Goal: Contribute content: Contribute content

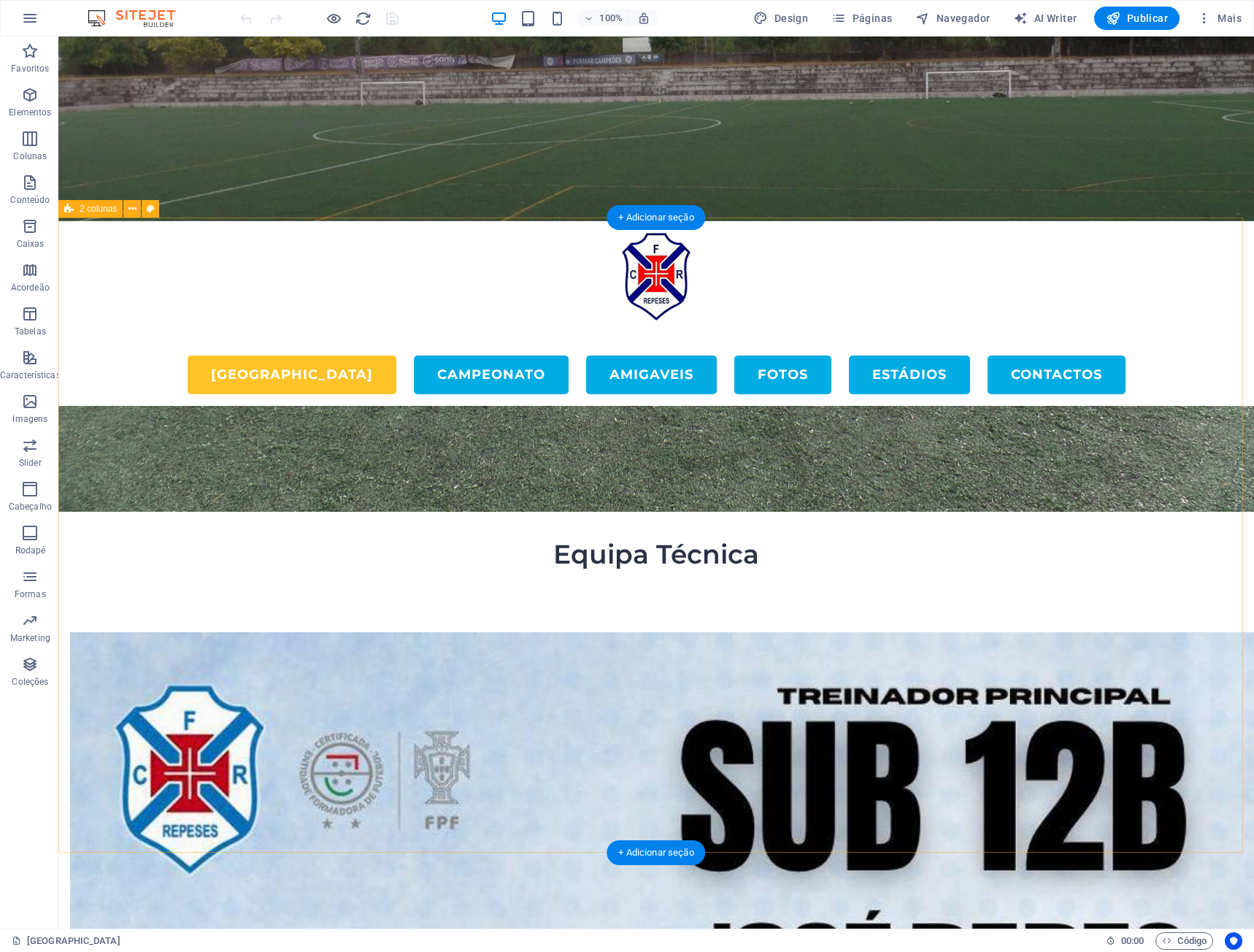
scroll to position [462, 0]
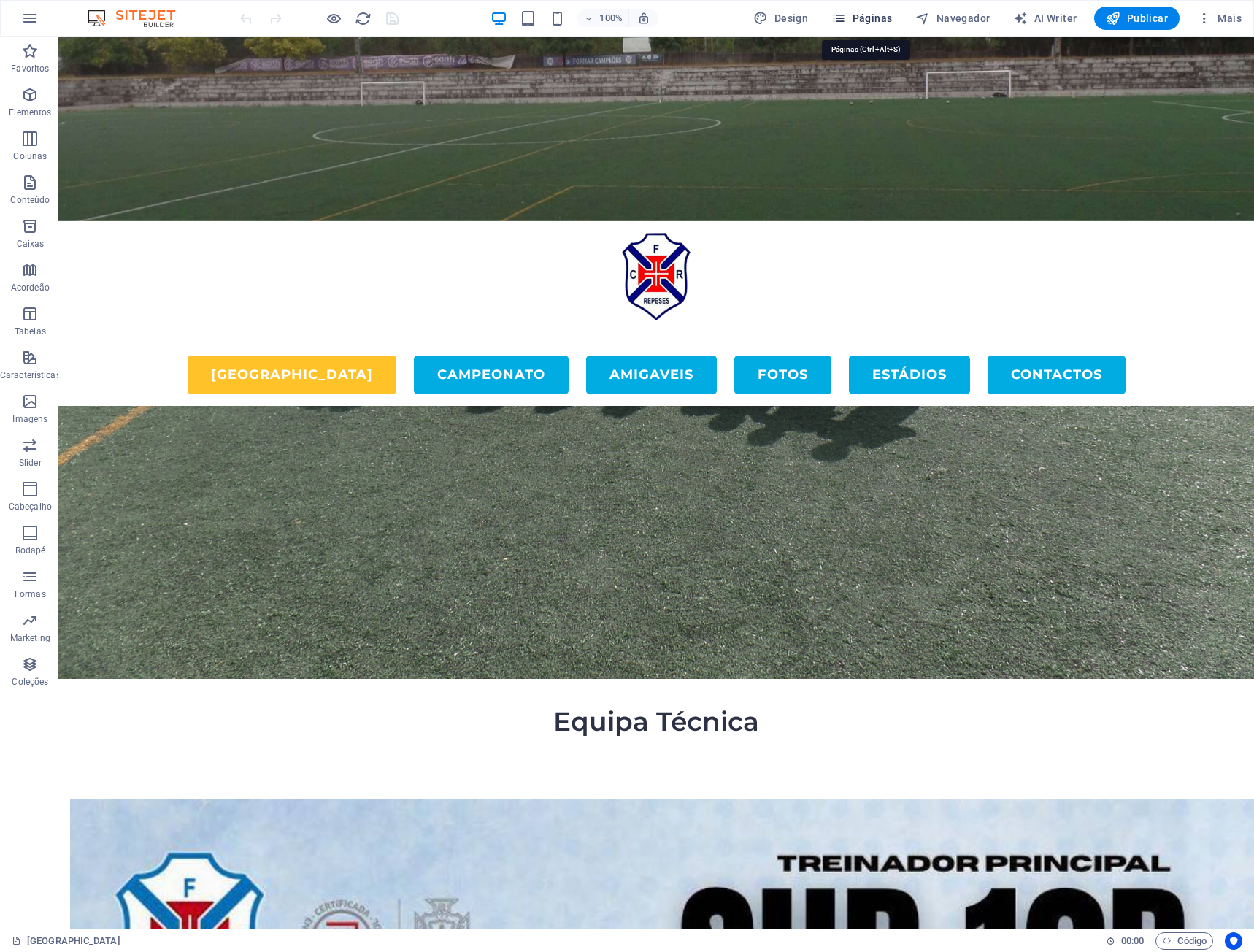
click at [871, 18] on span "Páginas" at bounding box center [861, 18] width 61 height 15
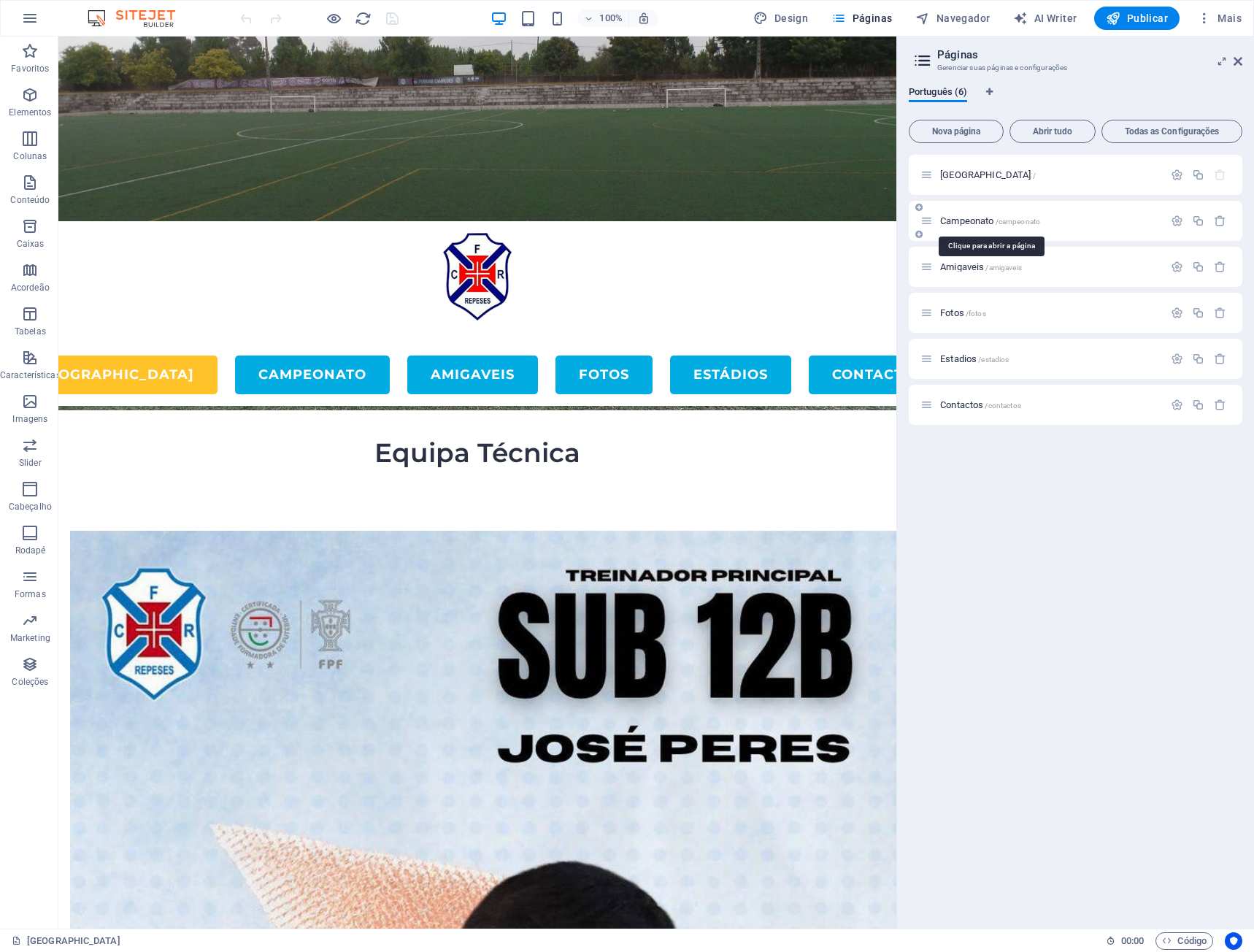
click at [962, 225] on span "Campeonato /campeonato" at bounding box center [990, 221] width 100 height 11
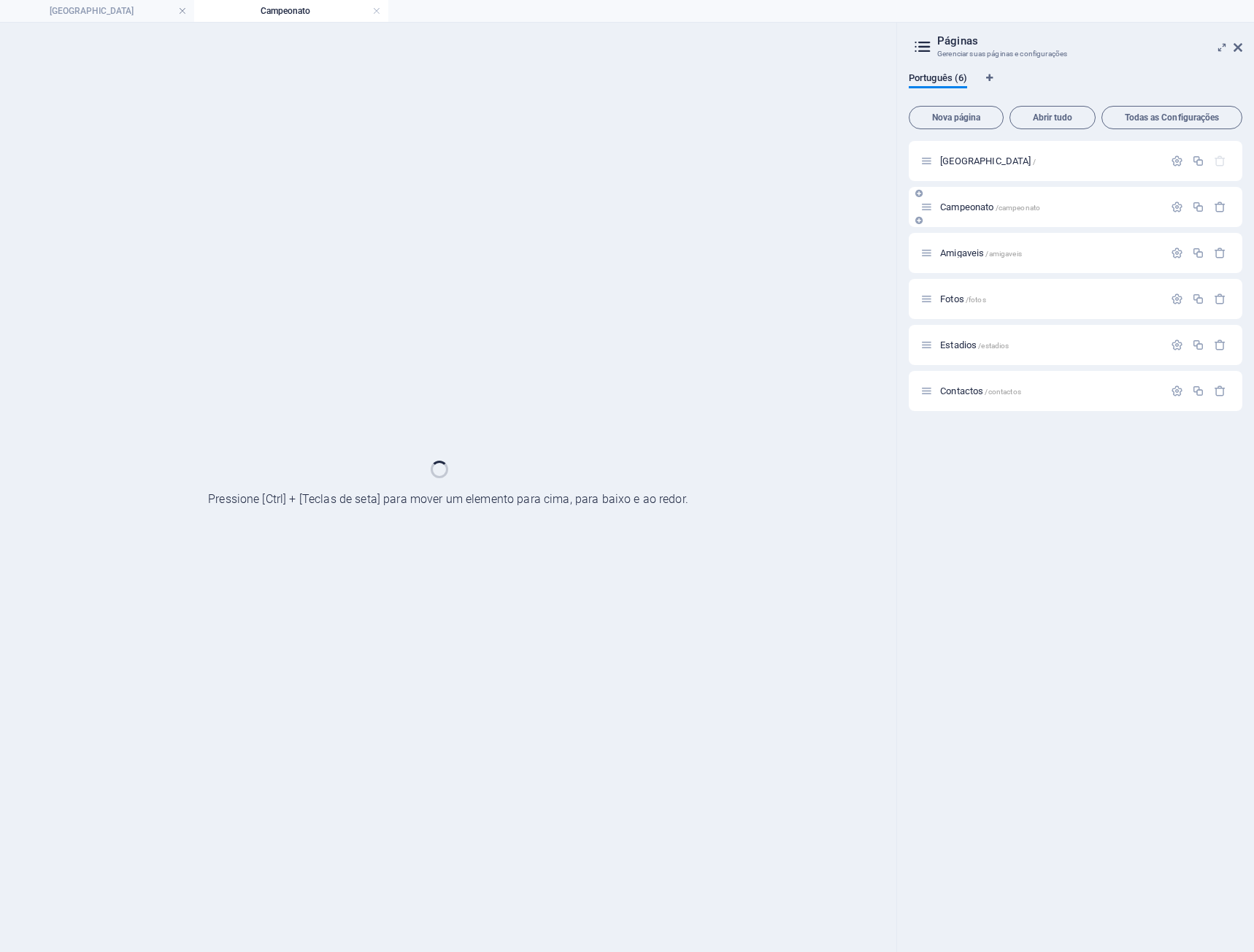
scroll to position [0, 0]
click at [962, 225] on div "Campeonato /campeonato" at bounding box center [1075, 206] width 333 height 40
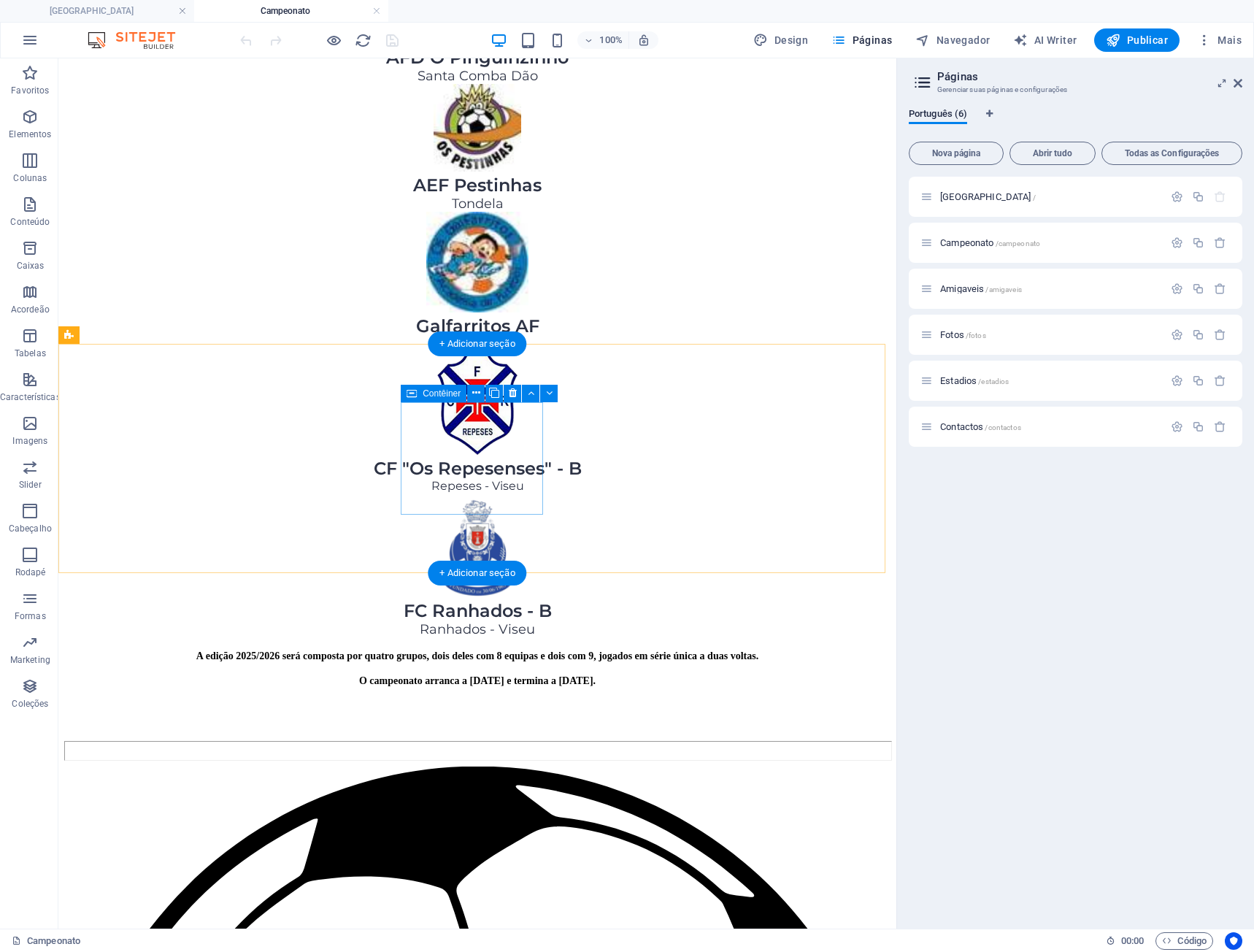
scroll to position [1533, 0]
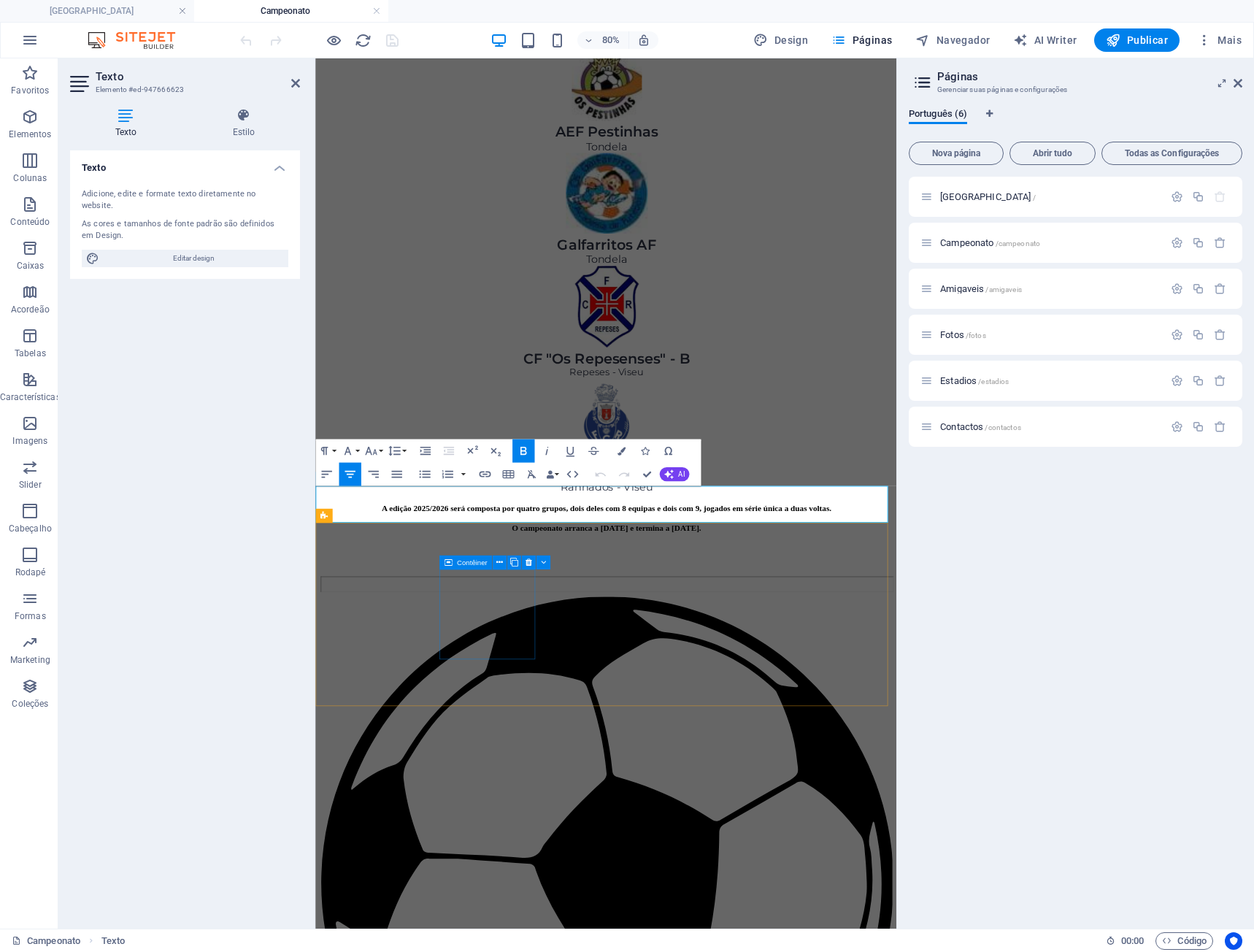
scroll to position [1558, 0]
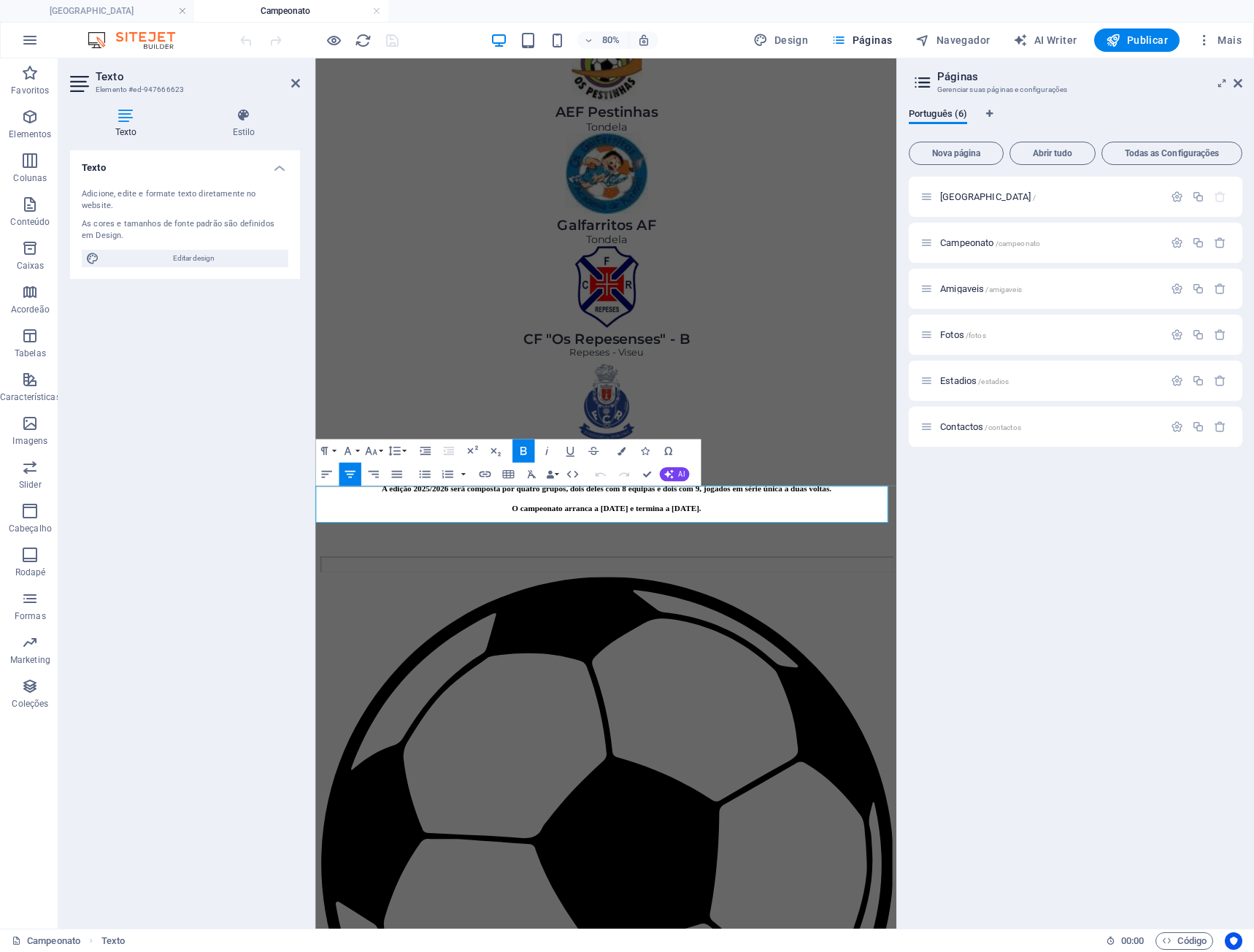
drag, startPoint x: 722, startPoint y: 625, endPoint x: 733, endPoint y: 630, distance: 12.1
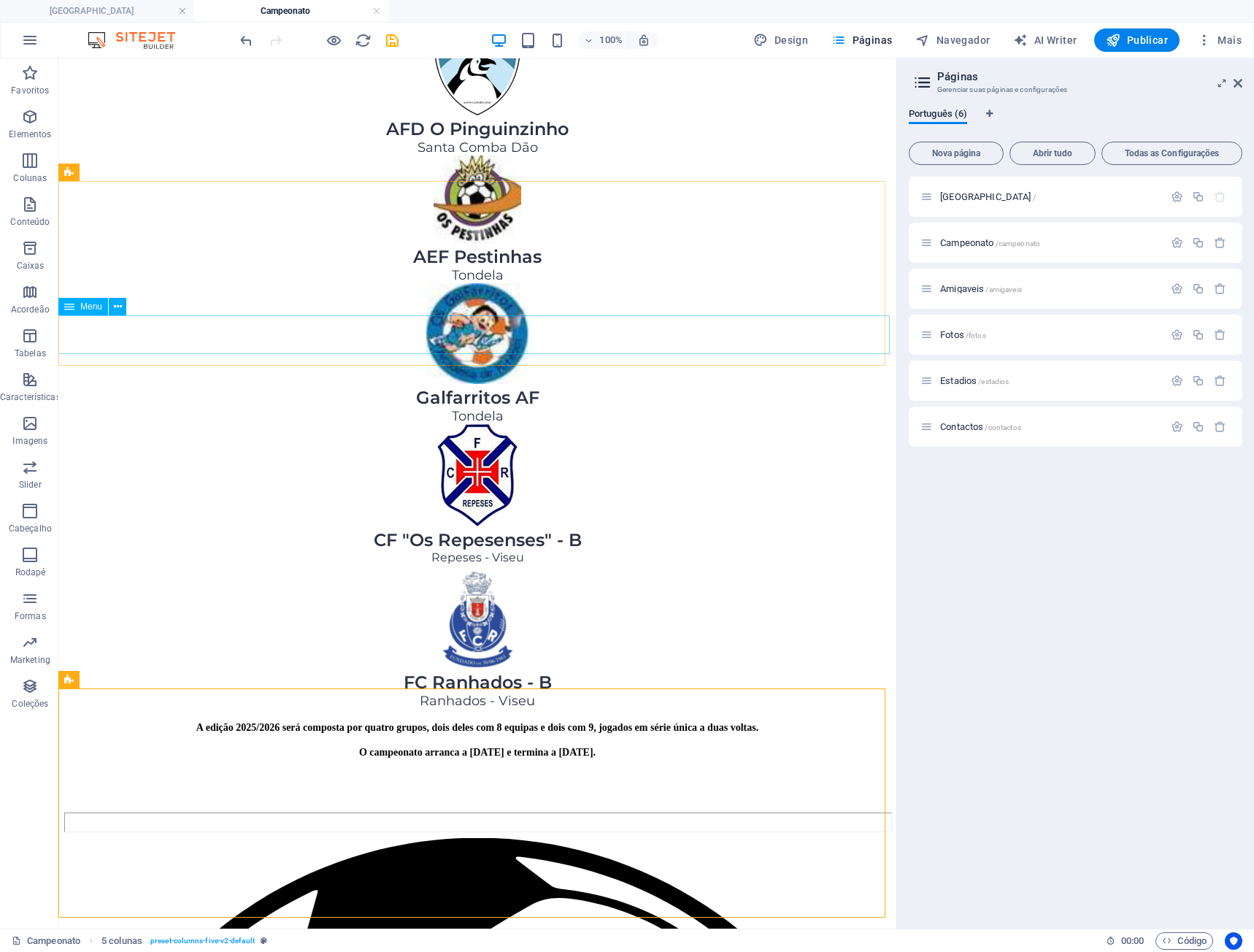
scroll to position [1241, 0]
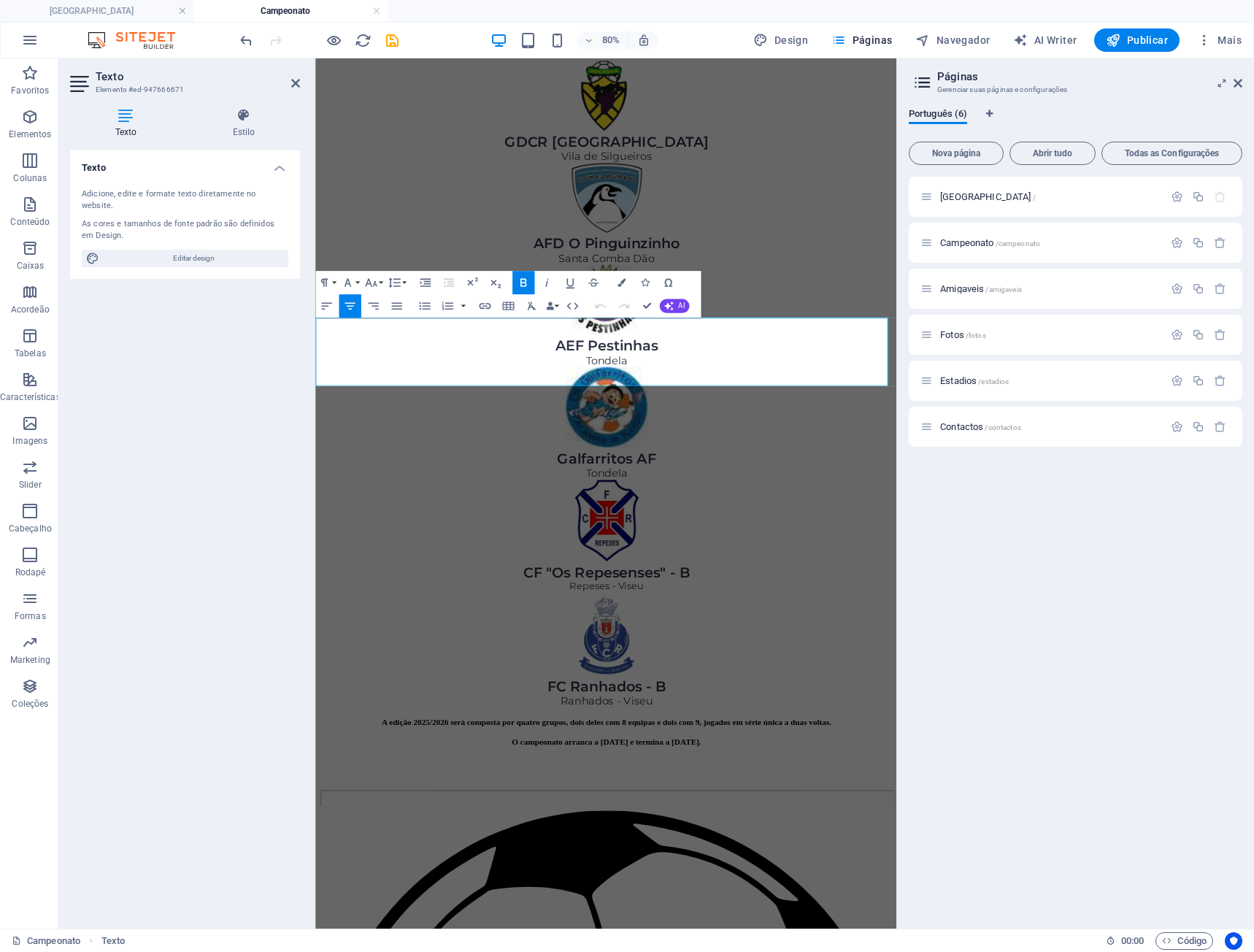
click at [1071, 590] on div "Equipa / Campeonato /campeonato Amigaveis /amigaveis Fotos /fotos Estadios /est…" at bounding box center [1075, 546] width 333 height 740
drag, startPoint x: 737, startPoint y: 457, endPoint x: 724, endPoint y: 464, distance: 14.8
click at [1033, 635] on div "Equipa / Campeonato /campeonato Amigaveis /amigaveis Fotos /fotos Estadios /est…" at bounding box center [1075, 546] width 333 height 740
click at [195, 476] on div "Texto Adicione, edite e formate texto diretamente no website. As cores e tamanh…" at bounding box center [185, 534] width 230 height 767
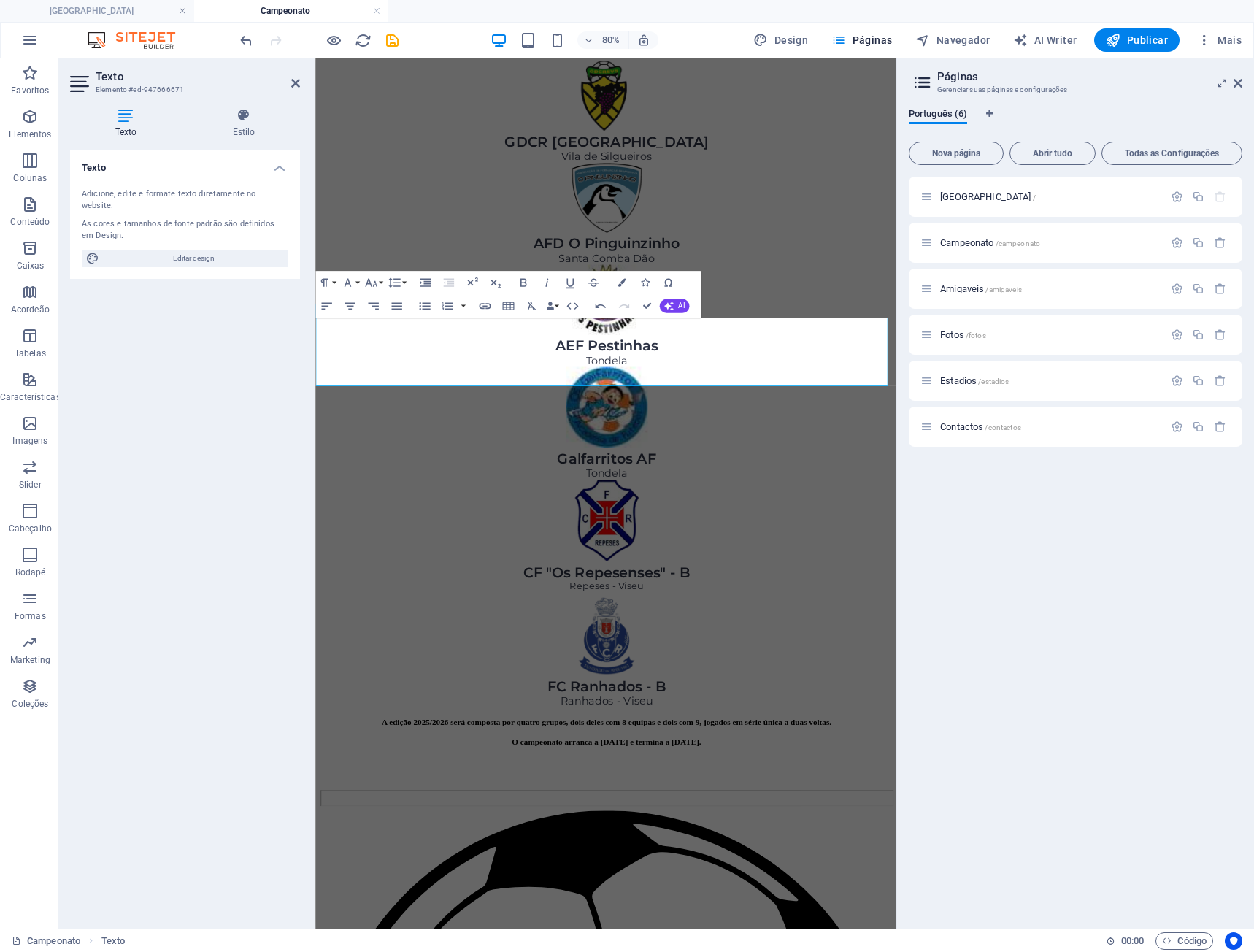
click at [1013, 583] on div "Equipa / Campeonato /campeonato Amigaveis /amigaveis Fotos /fotos Estadios /est…" at bounding box center [1075, 546] width 333 height 740
click at [391, 40] on icon "save" at bounding box center [392, 40] width 17 height 17
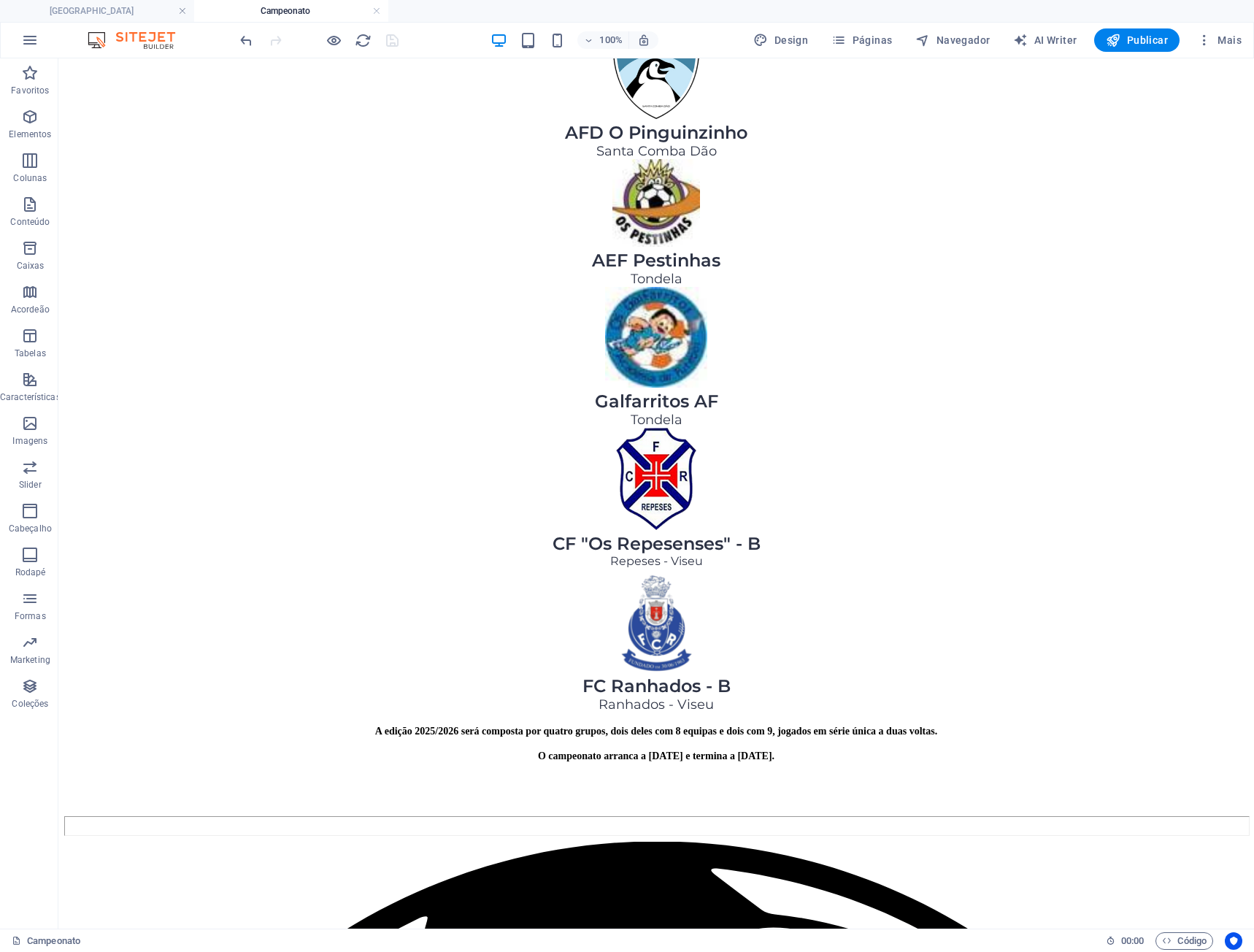
scroll to position [1430, 0]
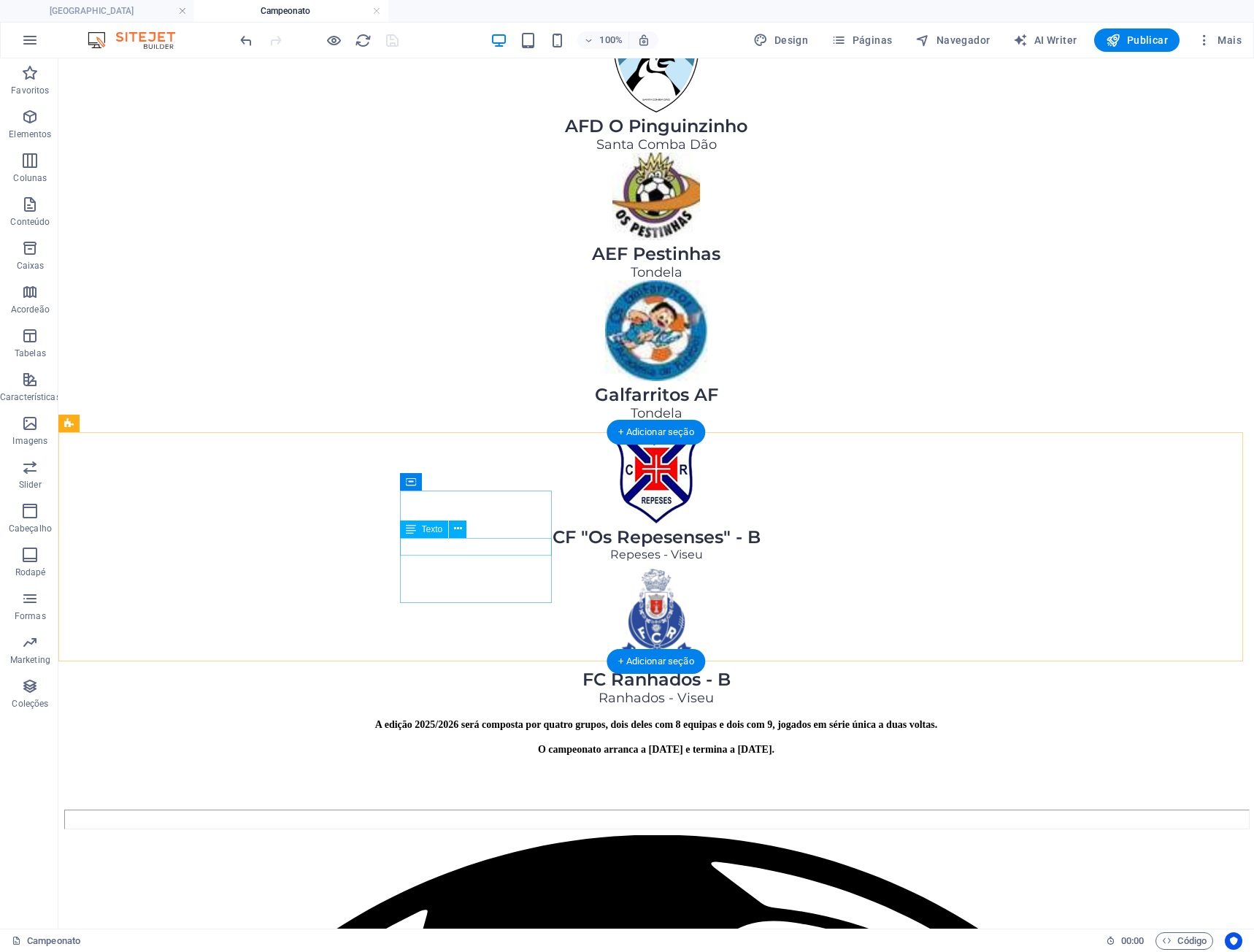
drag, startPoint x: 456, startPoint y: 549, endPoint x: 199, endPoint y: 550, distance: 257.0
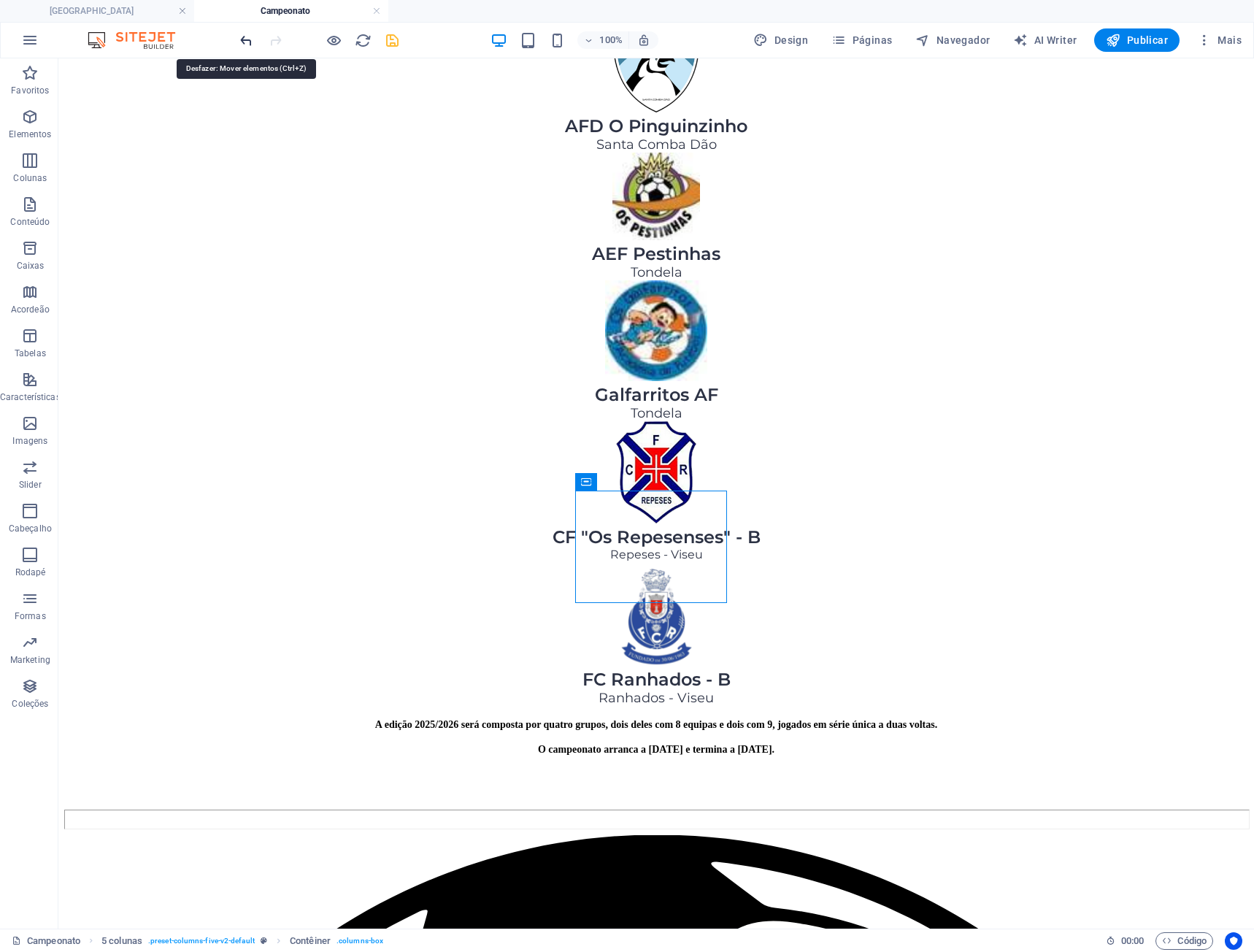
click at [247, 39] on icon "undo" at bounding box center [246, 40] width 17 height 17
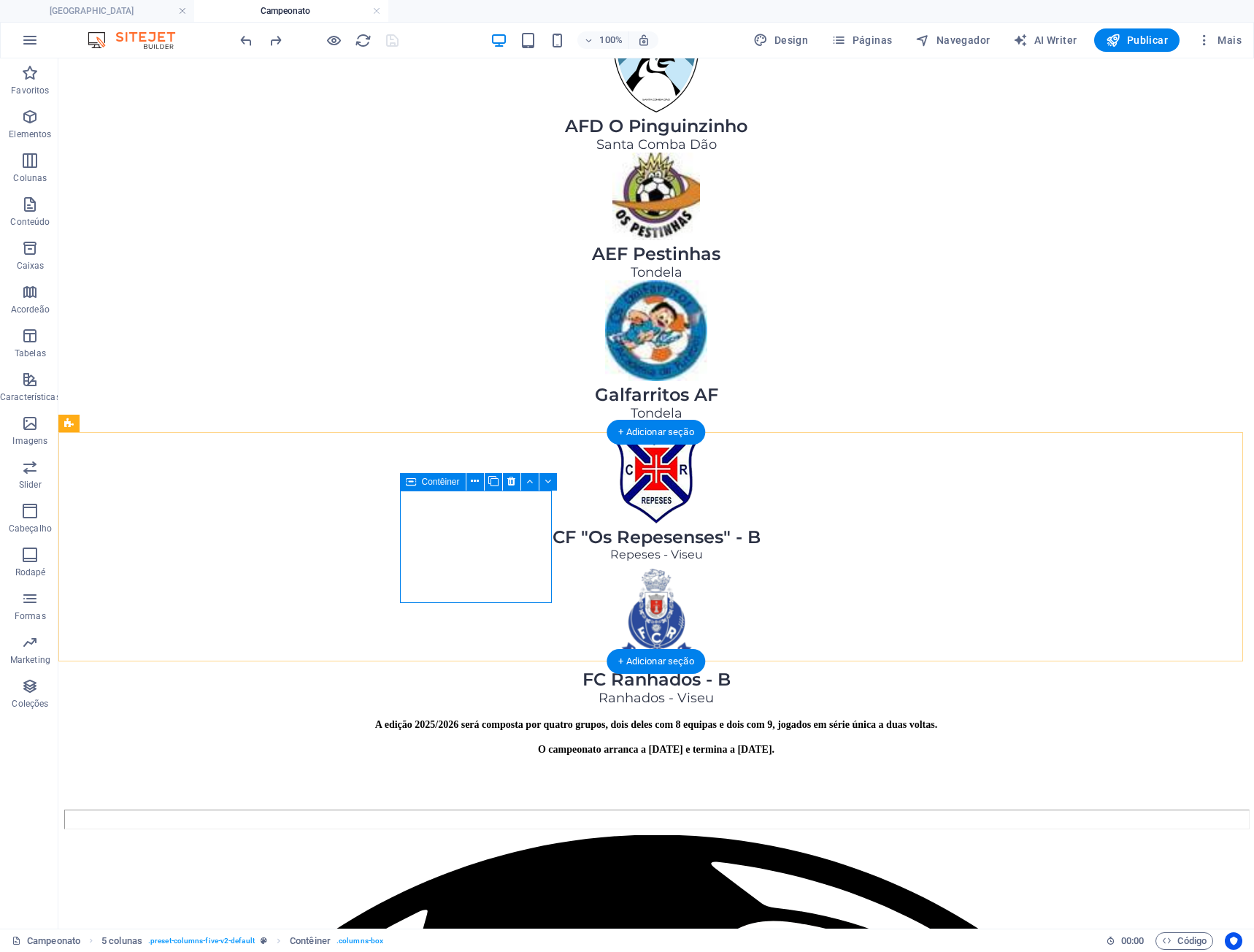
click at [420, 530] on div "Texto" at bounding box center [425, 529] width 49 height 17
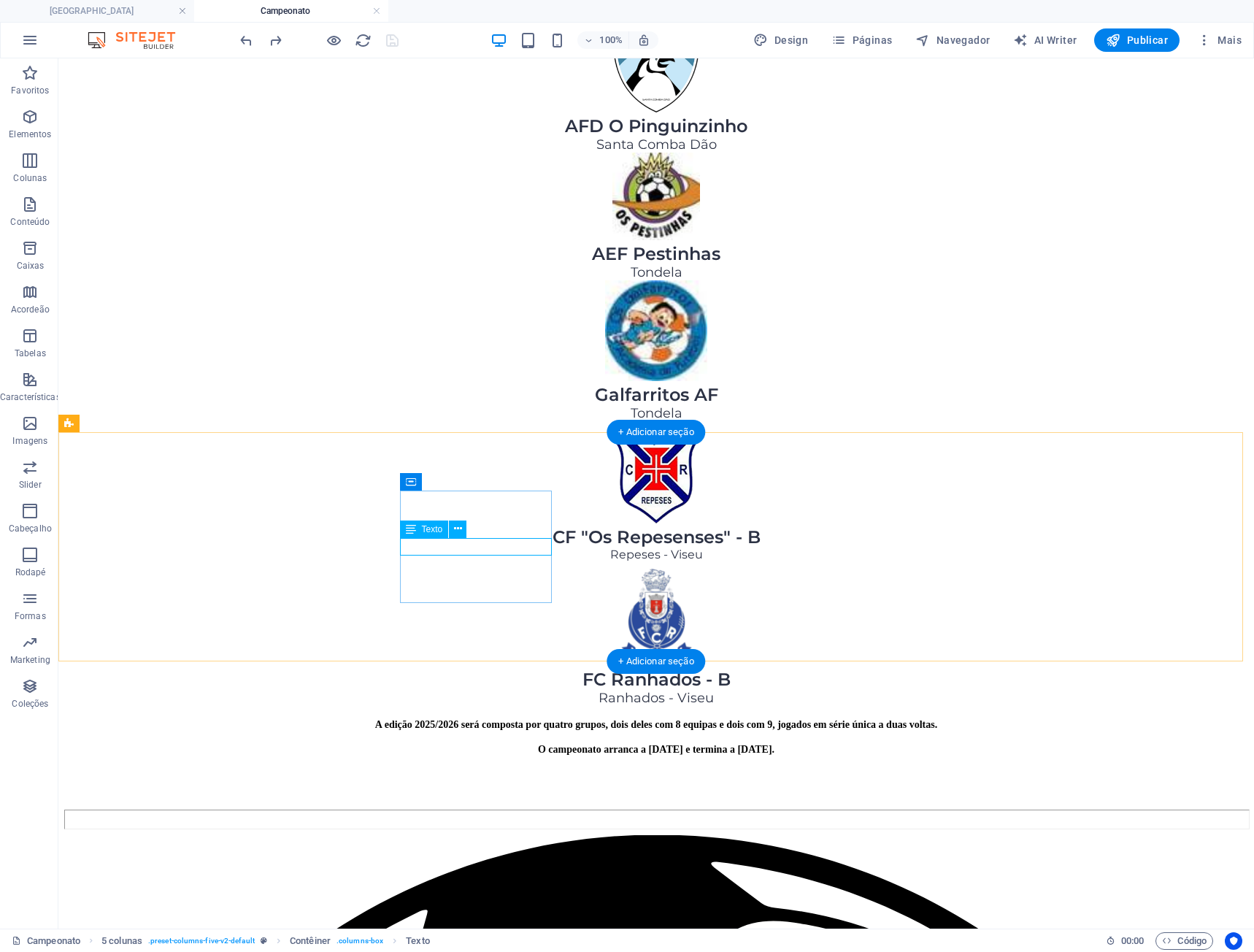
click at [440, 533] on span "Texto" at bounding box center [432, 529] width 21 height 9
click at [426, 530] on span "Texto" at bounding box center [432, 529] width 21 height 9
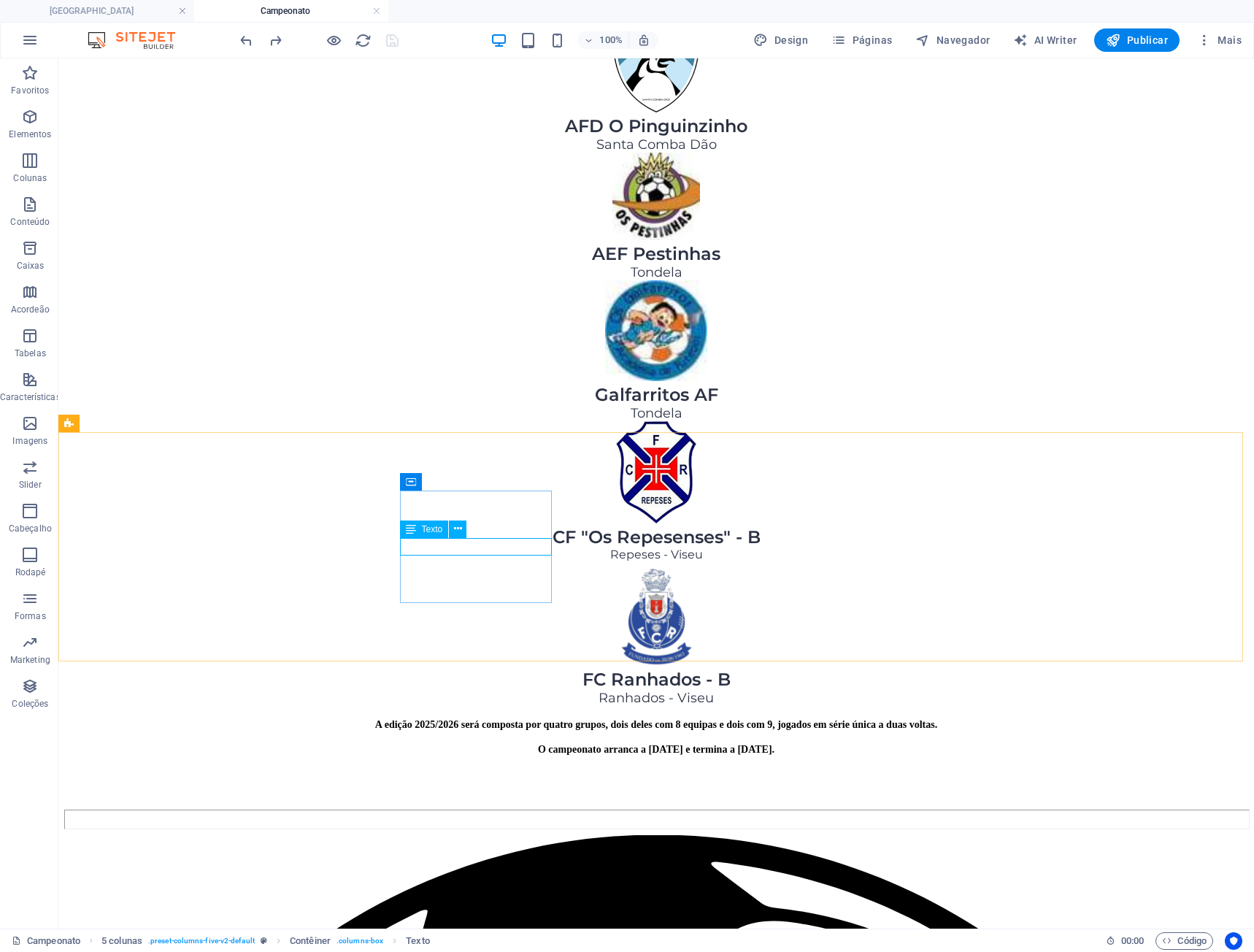
click at [426, 530] on span "Texto" at bounding box center [432, 529] width 21 height 9
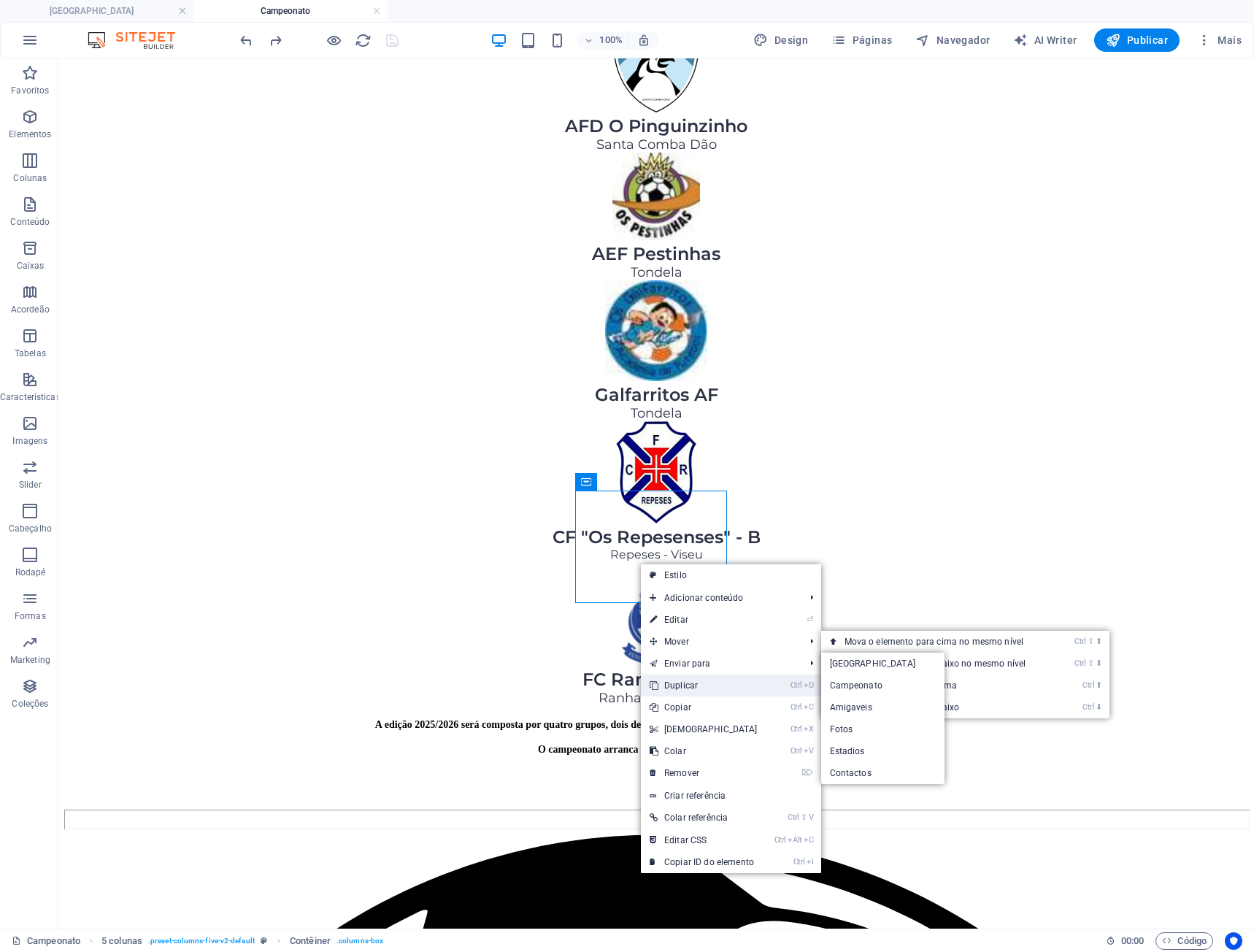
click at [685, 696] on link "Ctrl D Duplicar" at bounding box center [703, 686] width 125 height 22
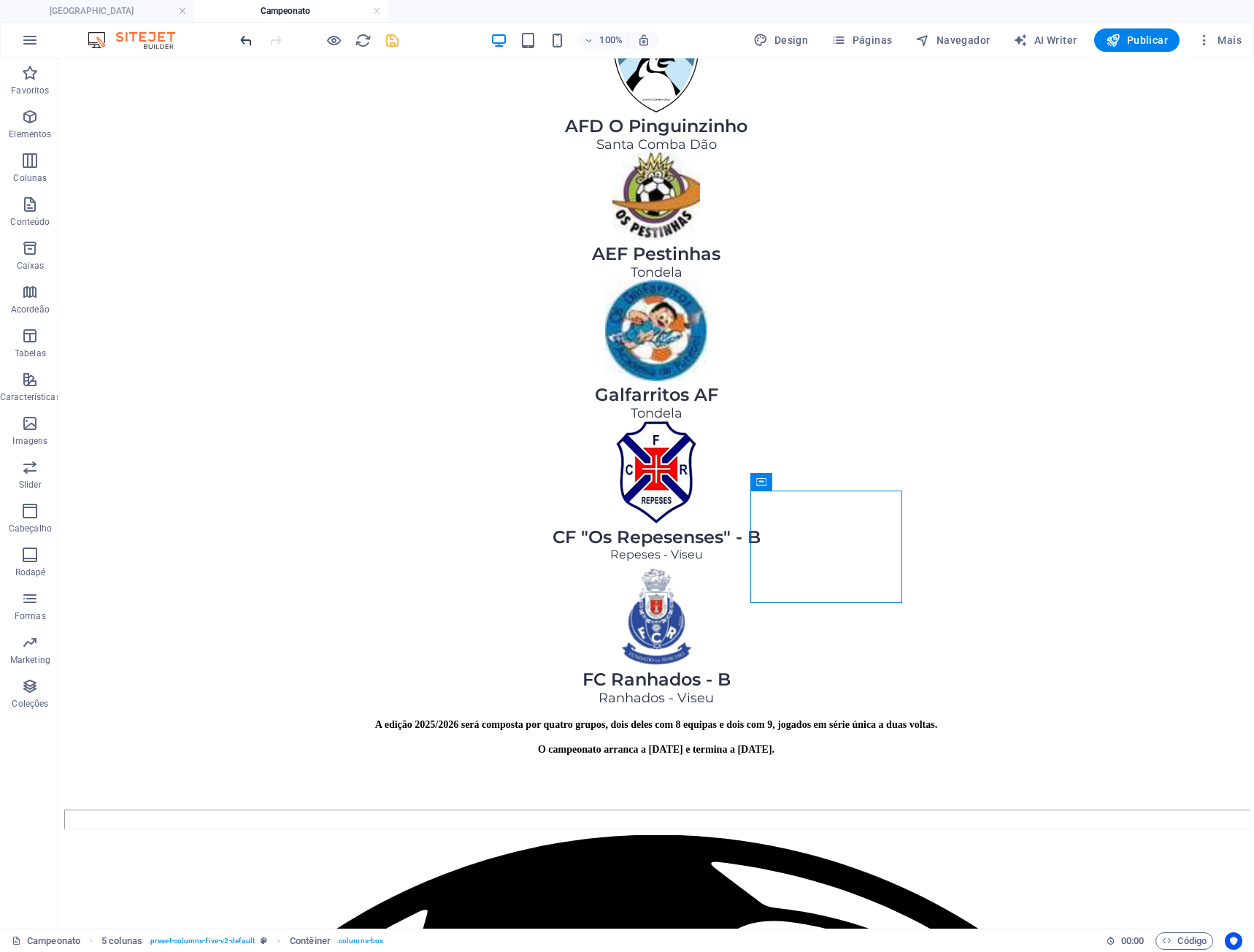
click at [238, 37] on icon "undo" at bounding box center [246, 40] width 17 height 17
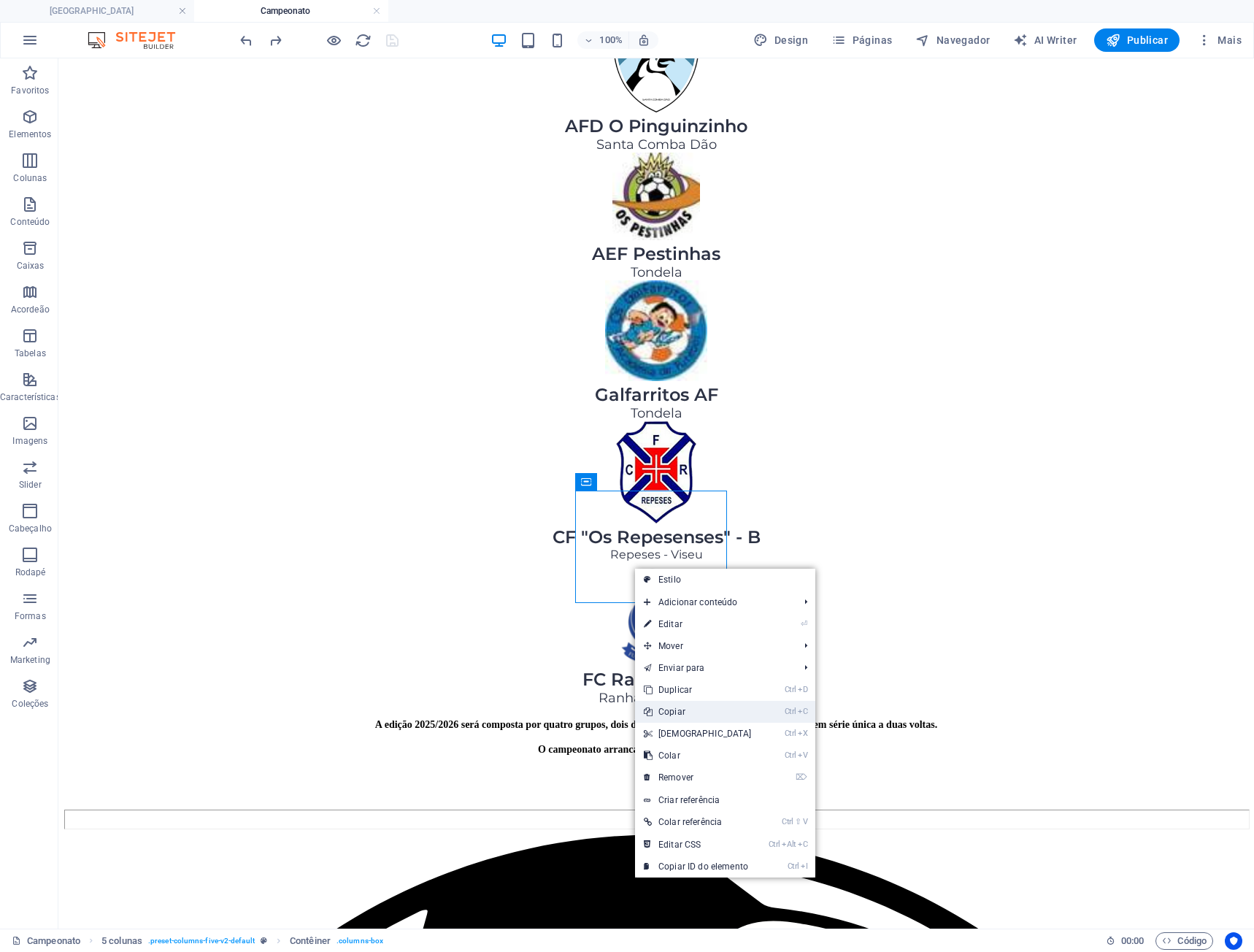
click at [682, 708] on link "Ctrl C Copiar" at bounding box center [698, 712] width 125 height 22
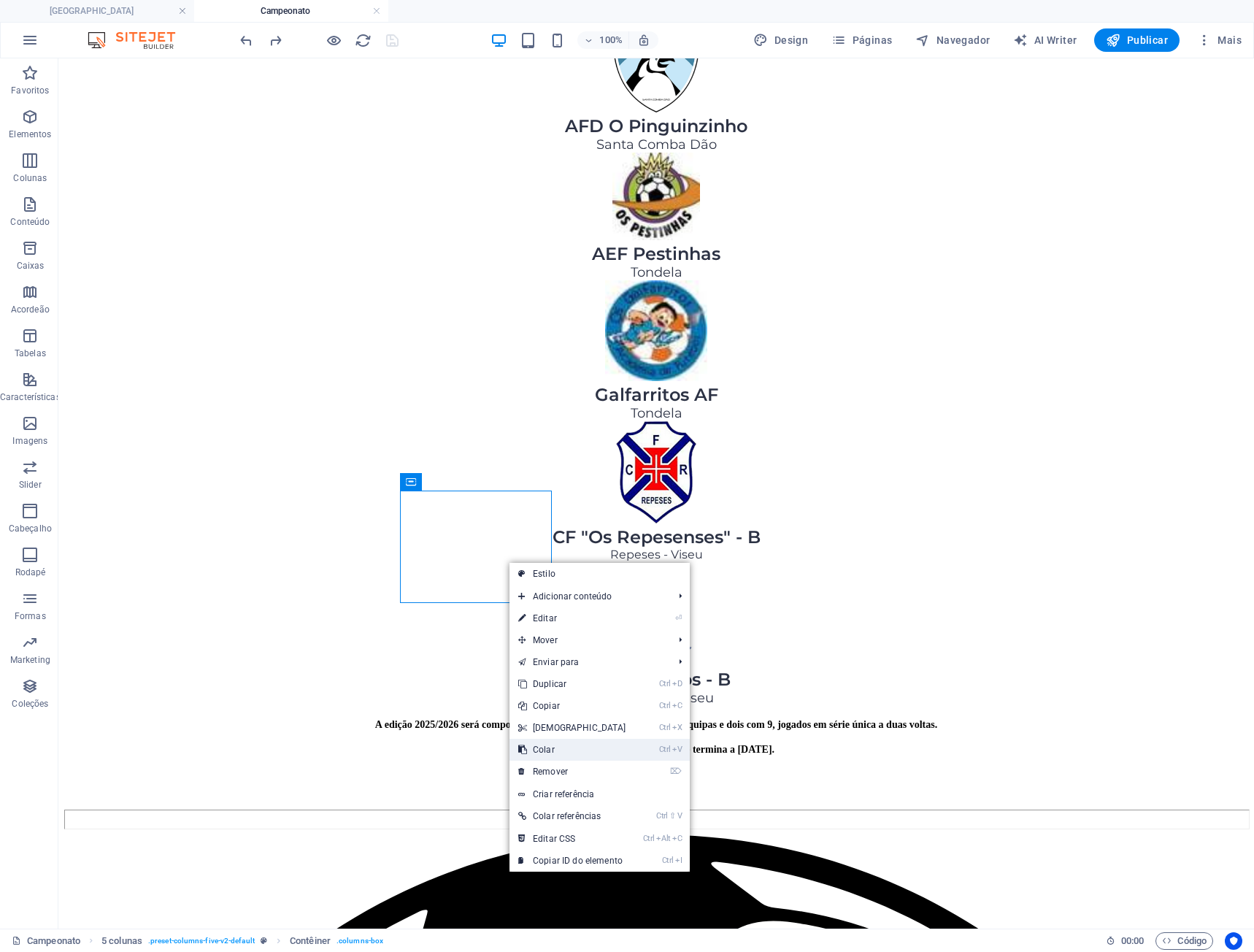
click at [552, 738] on link "Ctrl V Colar" at bounding box center [572, 749] width 125 height 22
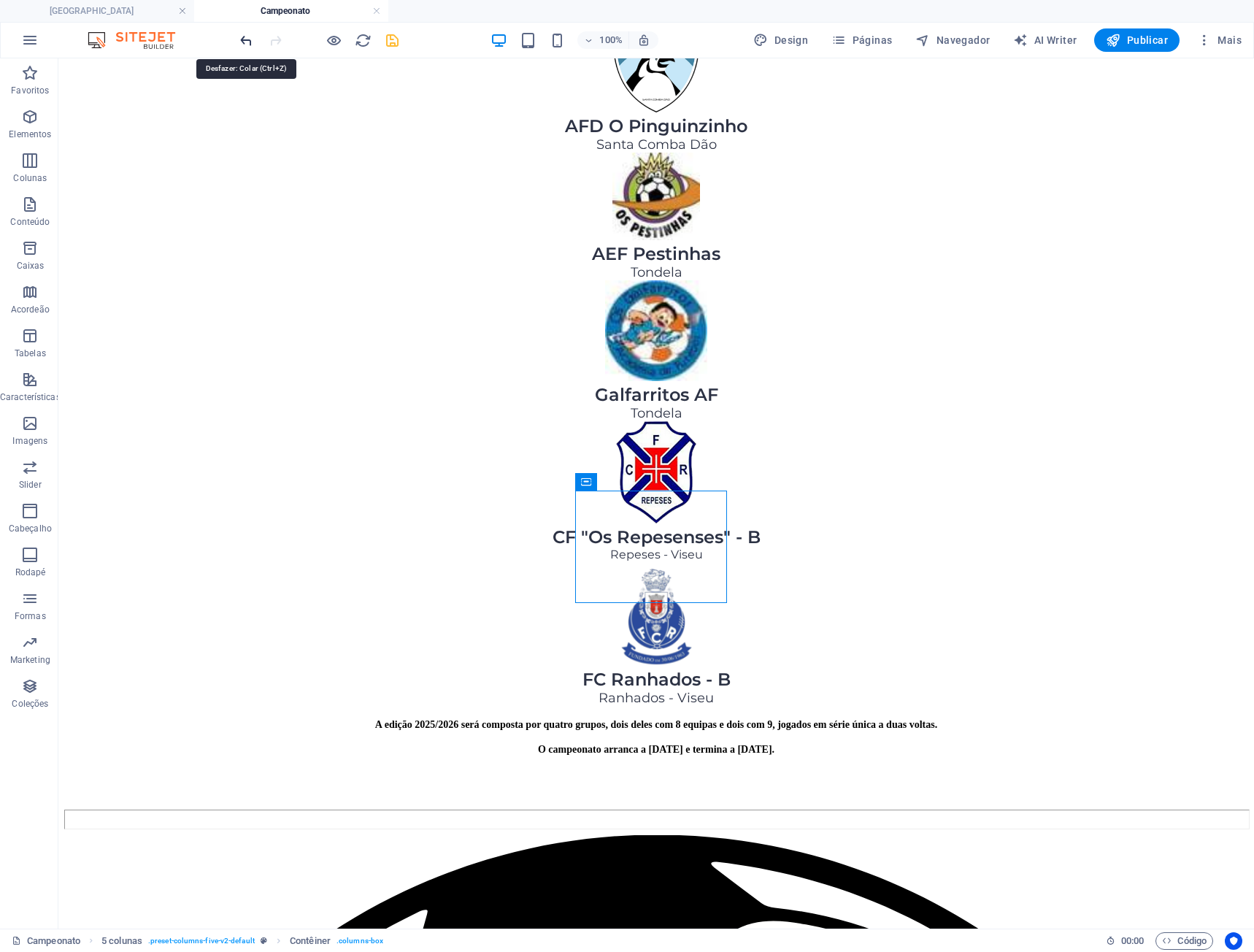
click at [238, 39] on icon "undo" at bounding box center [246, 40] width 17 height 17
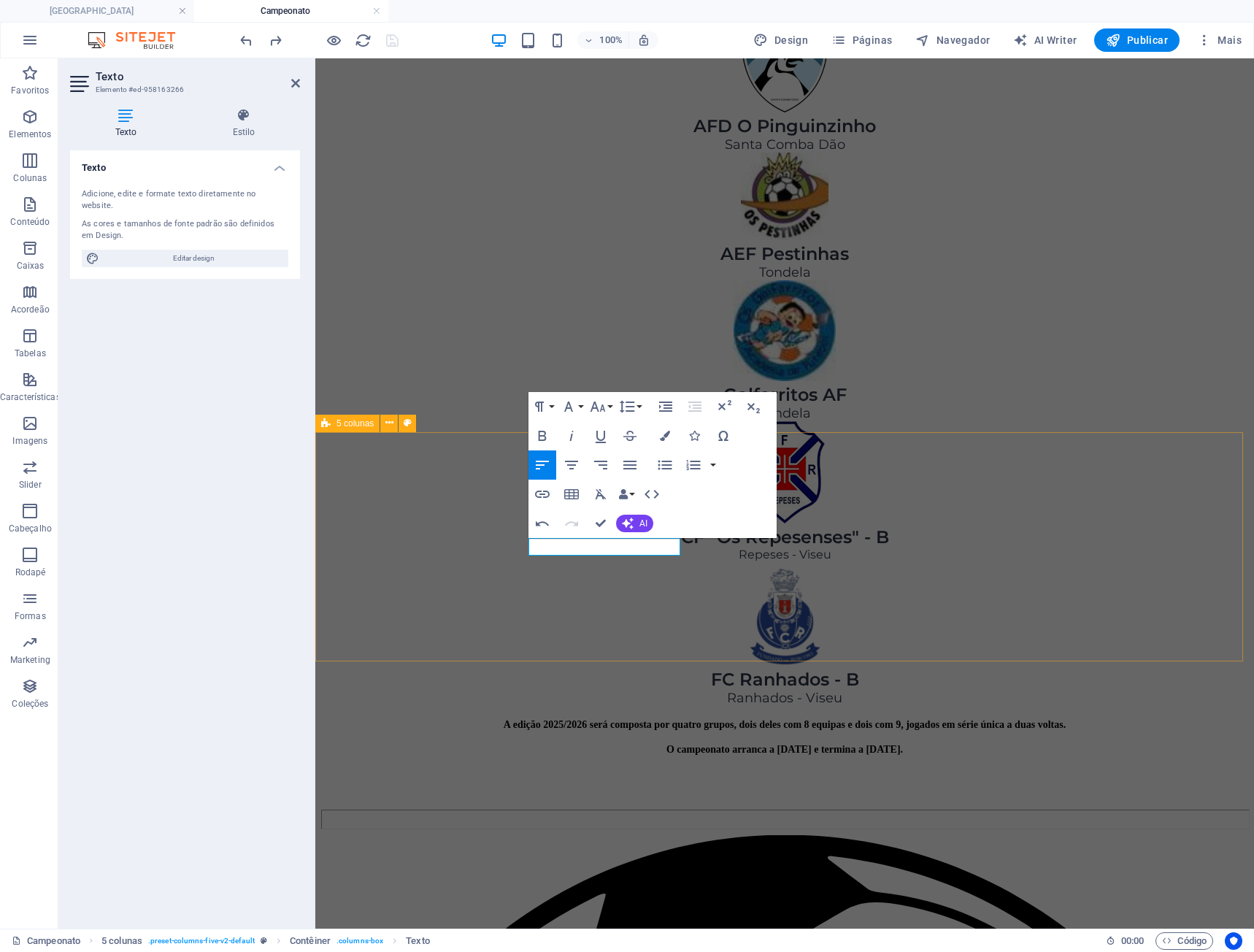
drag, startPoint x: 547, startPoint y: 545, endPoint x: 518, endPoint y: 544, distance: 29.0
click at [545, 441] on icon "button" at bounding box center [542, 436] width 17 height 17
click at [579, 401] on button "Font Family" at bounding box center [571, 406] width 28 height 29
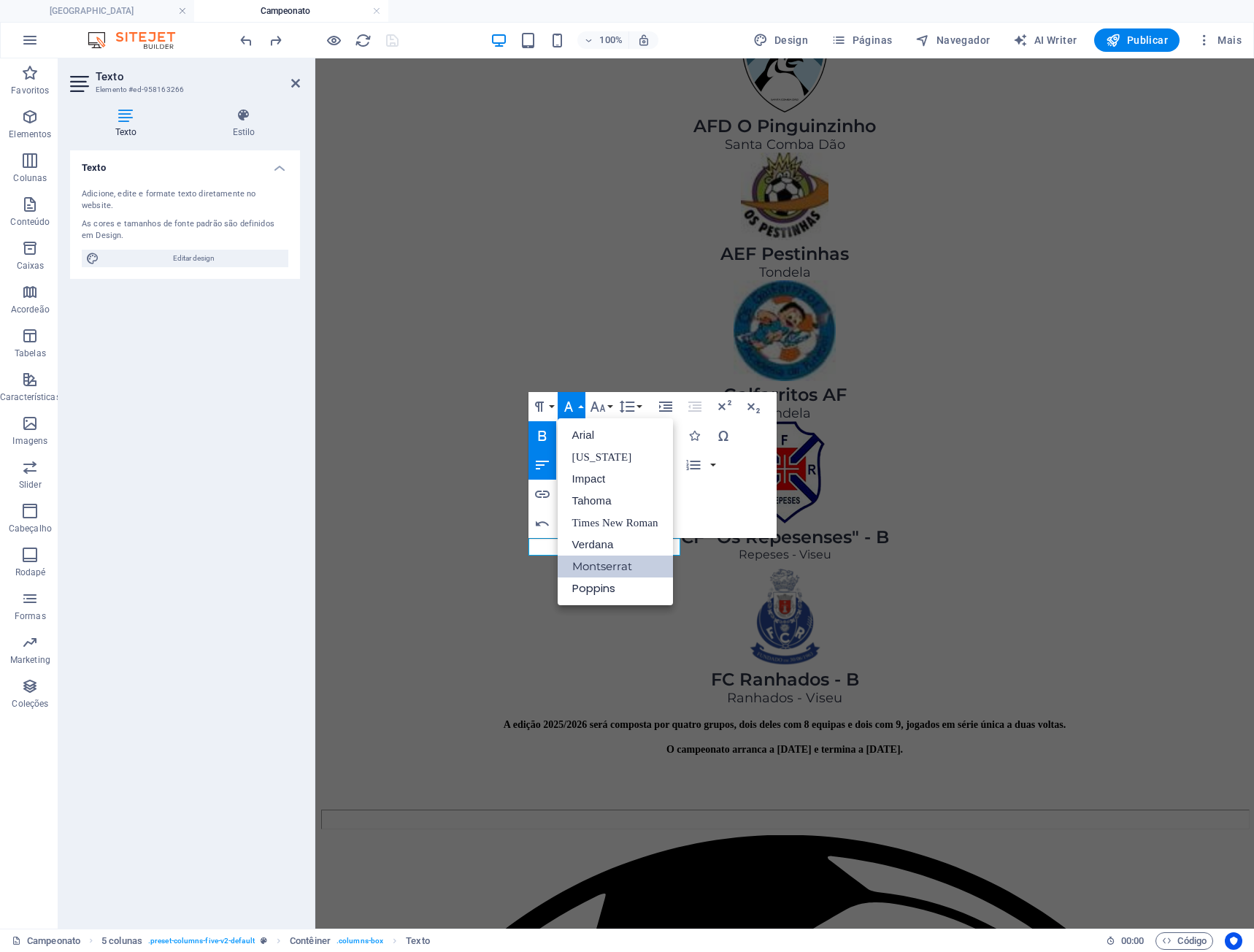
scroll to position [0, 0]
click at [596, 476] on link "Impact" at bounding box center [616, 479] width 115 height 22
click at [608, 407] on button "Font Size" at bounding box center [601, 406] width 28 height 29
click at [620, 558] on link "18" at bounding box center [613, 567] width 53 height 22
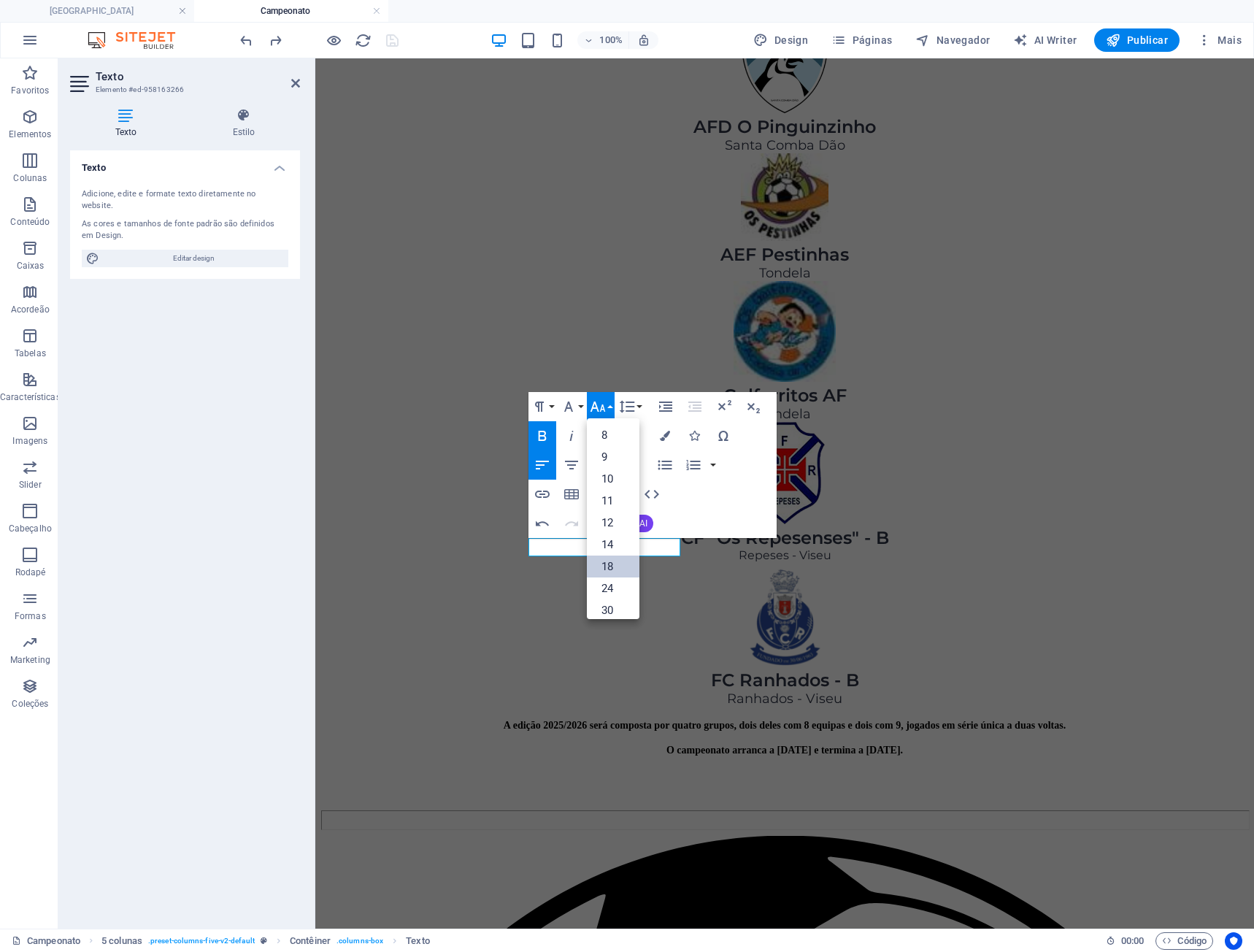
scroll to position [1428, 0]
click at [609, 413] on button "Font Size" at bounding box center [601, 406] width 28 height 29
click at [619, 548] on link "14" at bounding box center [613, 545] width 53 height 22
click at [612, 408] on button "Font Size" at bounding box center [601, 406] width 28 height 29
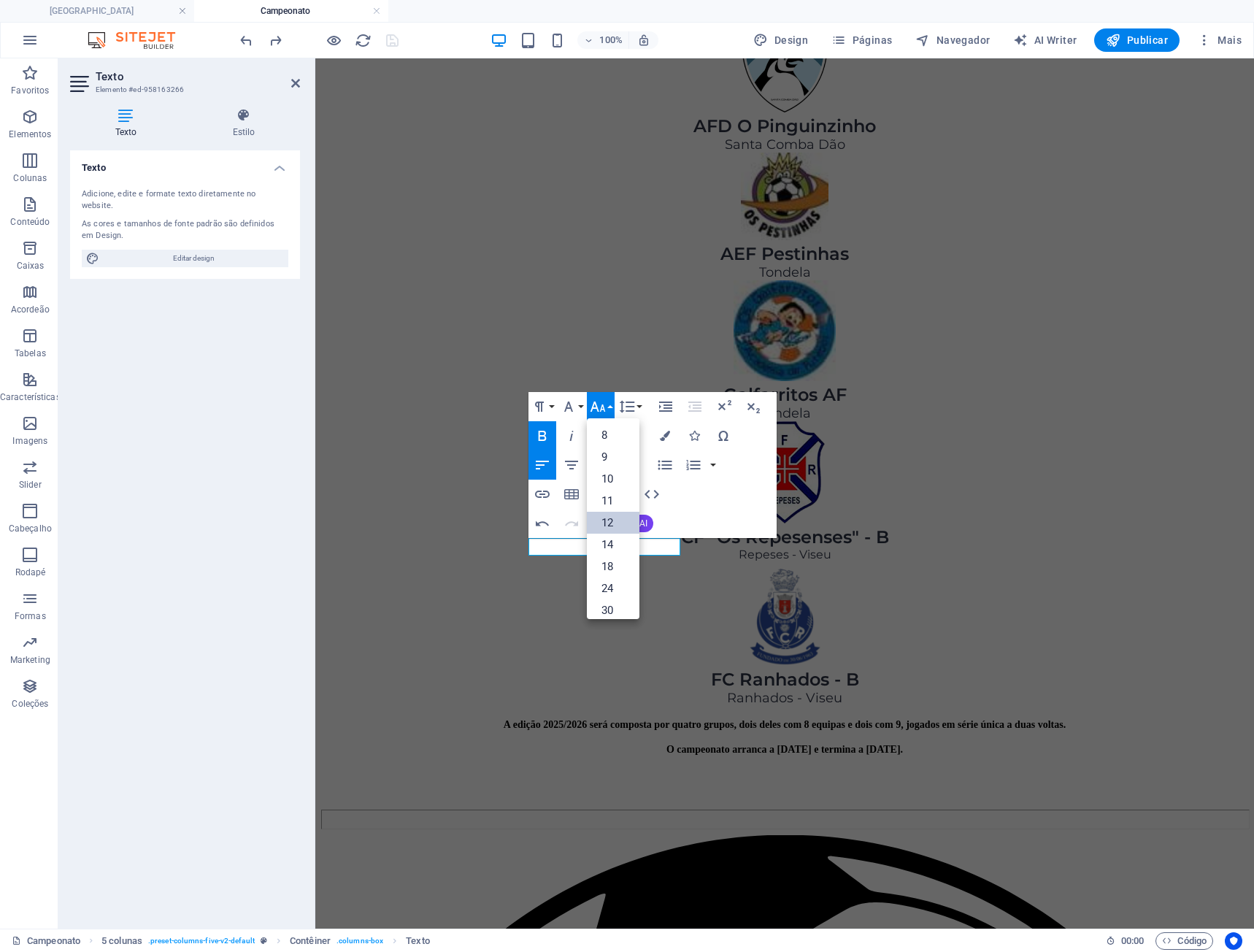
click at [616, 522] on link "12" at bounding box center [613, 522] width 53 height 22
click at [607, 415] on button "Font Size" at bounding box center [601, 406] width 28 height 29
click at [612, 534] on link "14" at bounding box center [613, 545] width 53 height 22
click at [569, 462] on icon "button" at bounding box center [571, 465] width 17 height 17
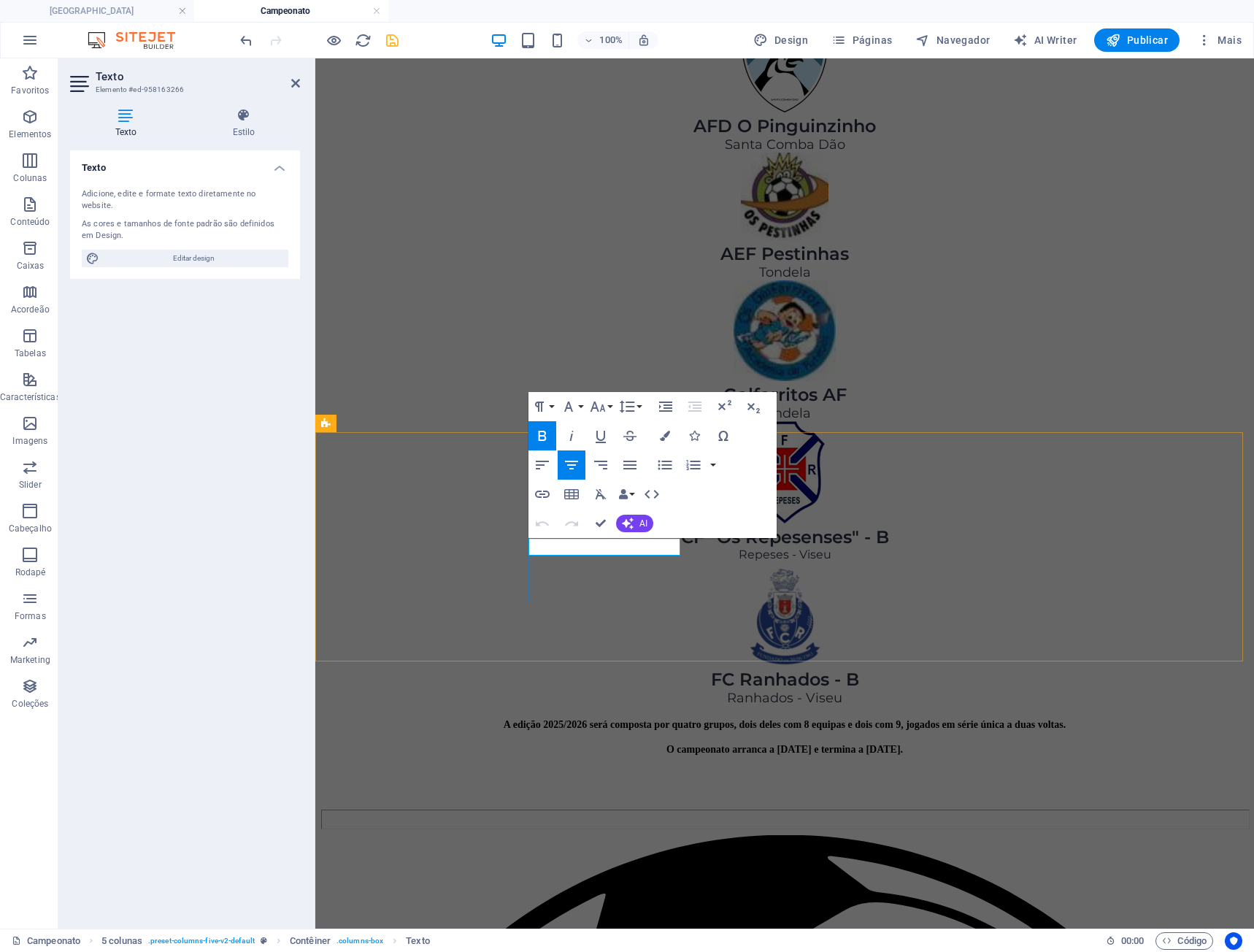
drag, startPoint x: 616, startPoint y: 549, endPoint x: 590, endPoint y: 545, distance: 26.3
copy span "1"
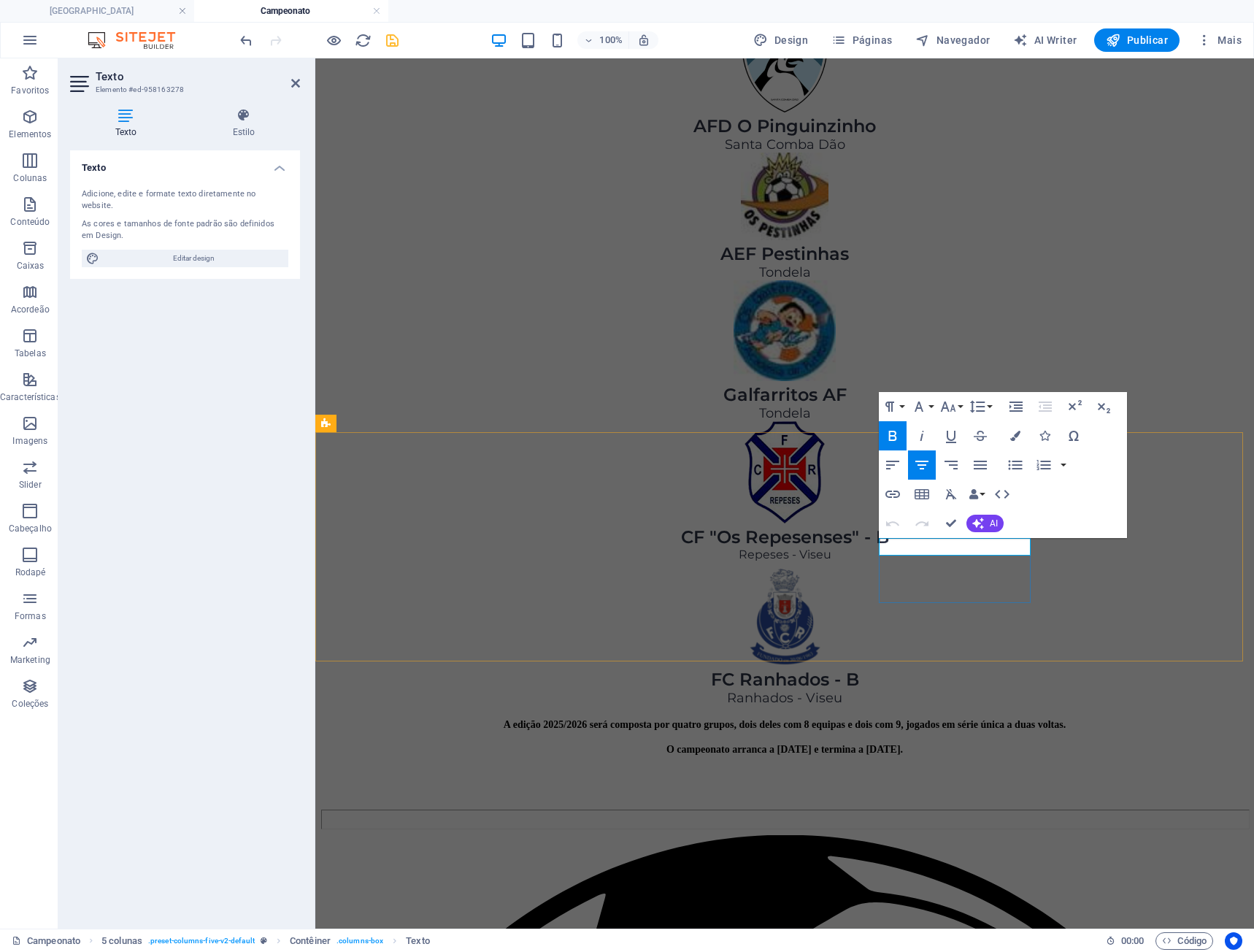
click at [932, 407] on button "Font Family" at bounding box center [921, 406] width 28 height 29
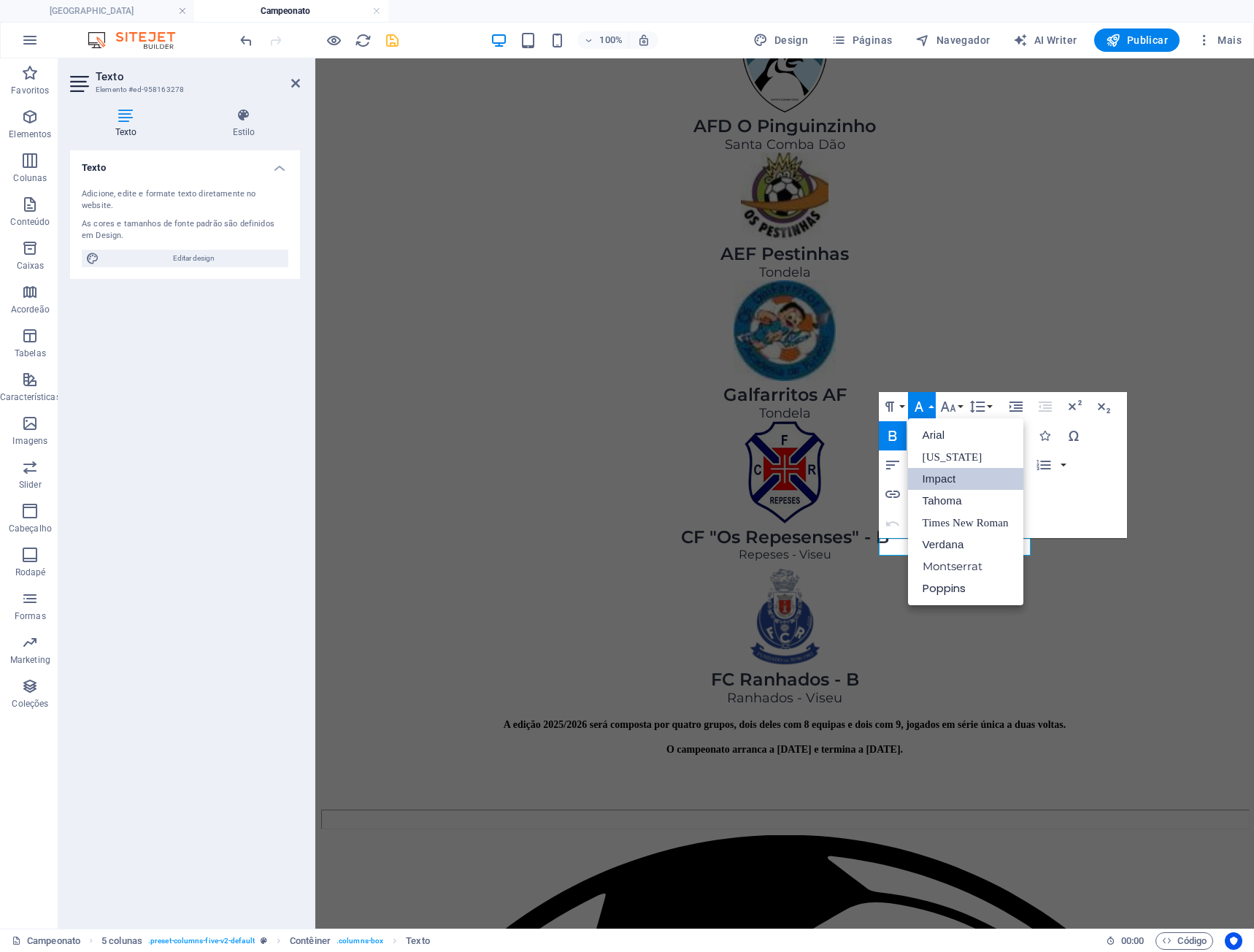
scroll to position [0, 0]
click at [958, 437] on link "Arial" at bounding box center [966, 435] width 115 height 22
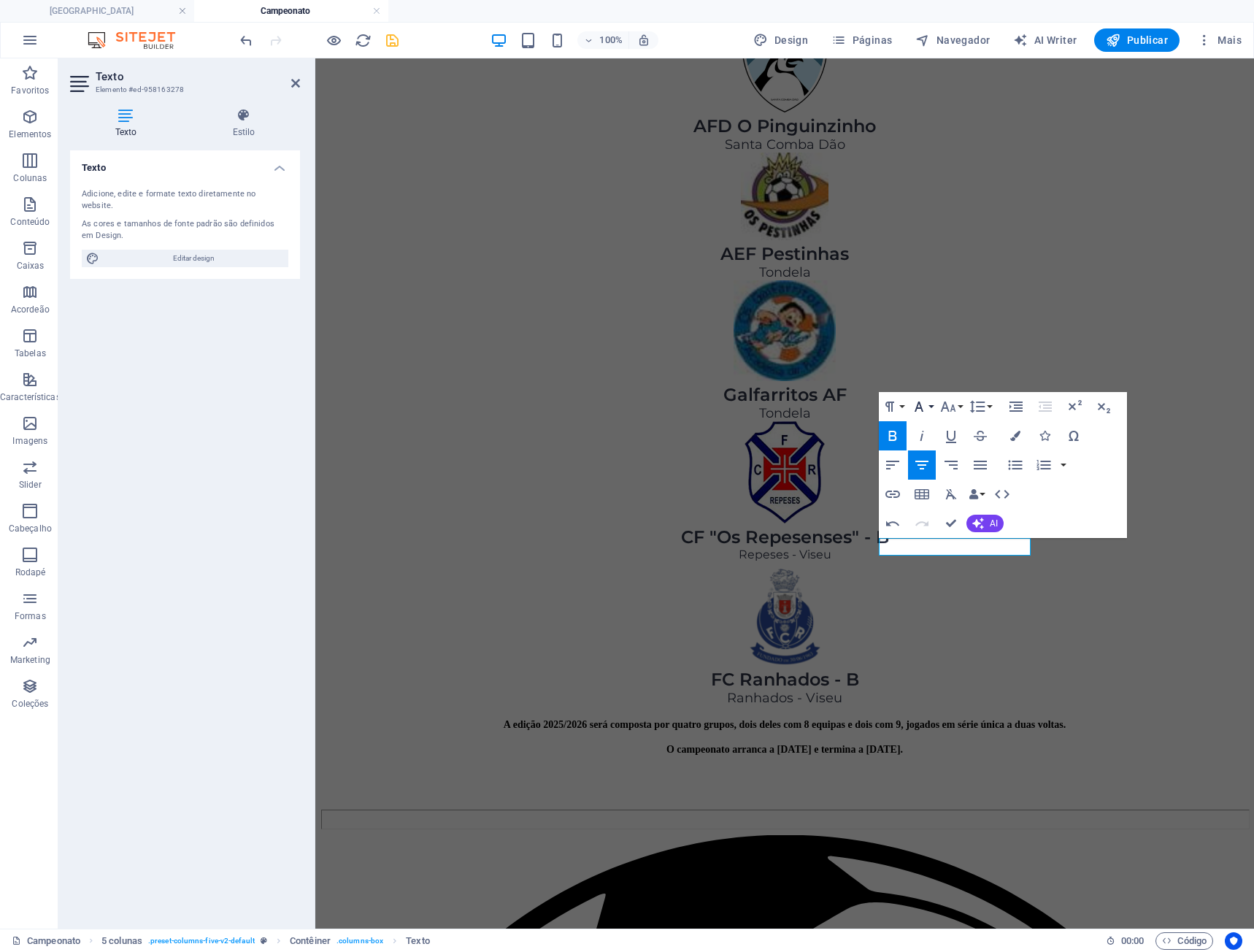
click at [930, 410] on button "Font Family" at bounding box center [921, 406] width 28 height 29
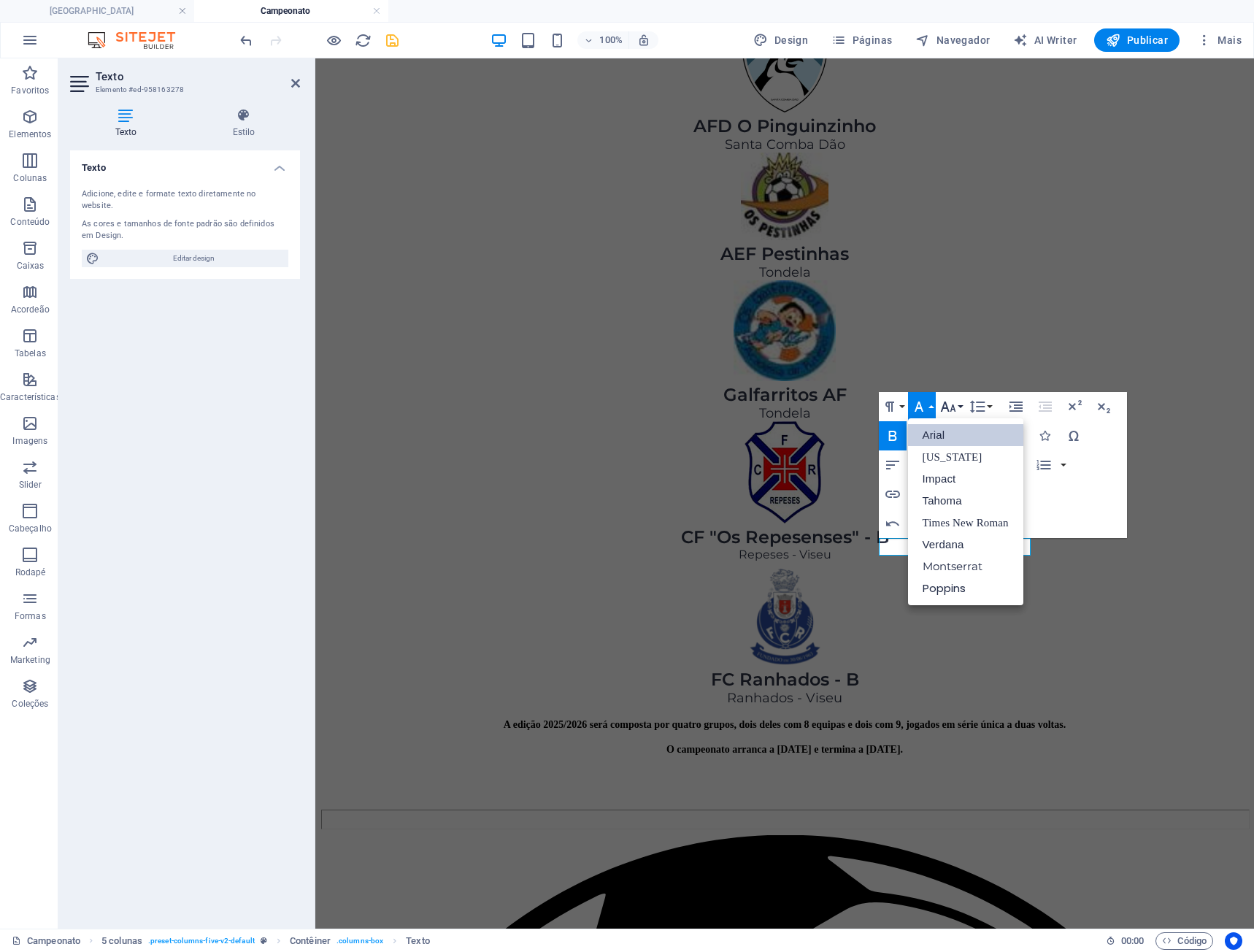
click at [949, 412] on icon "button" at bounding box center [948, 407] width 17 height 17
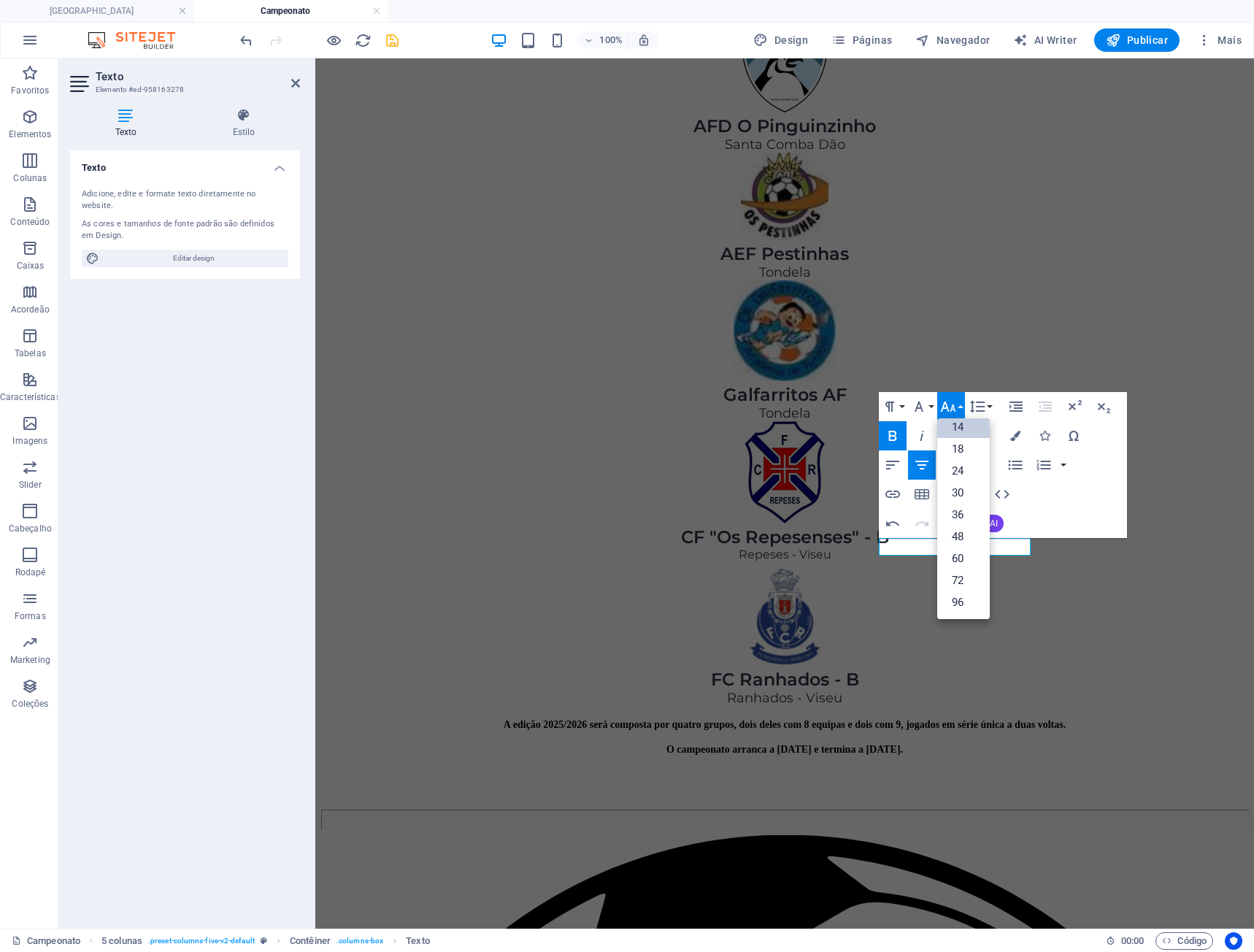
scroll to position [117, 0]
click at [957, 449] on link "18" at bounding box center [963, 449] width 53 height 22
click at [954, 412] on icon "button" at bounding box center [948, 407] width 17 height 17
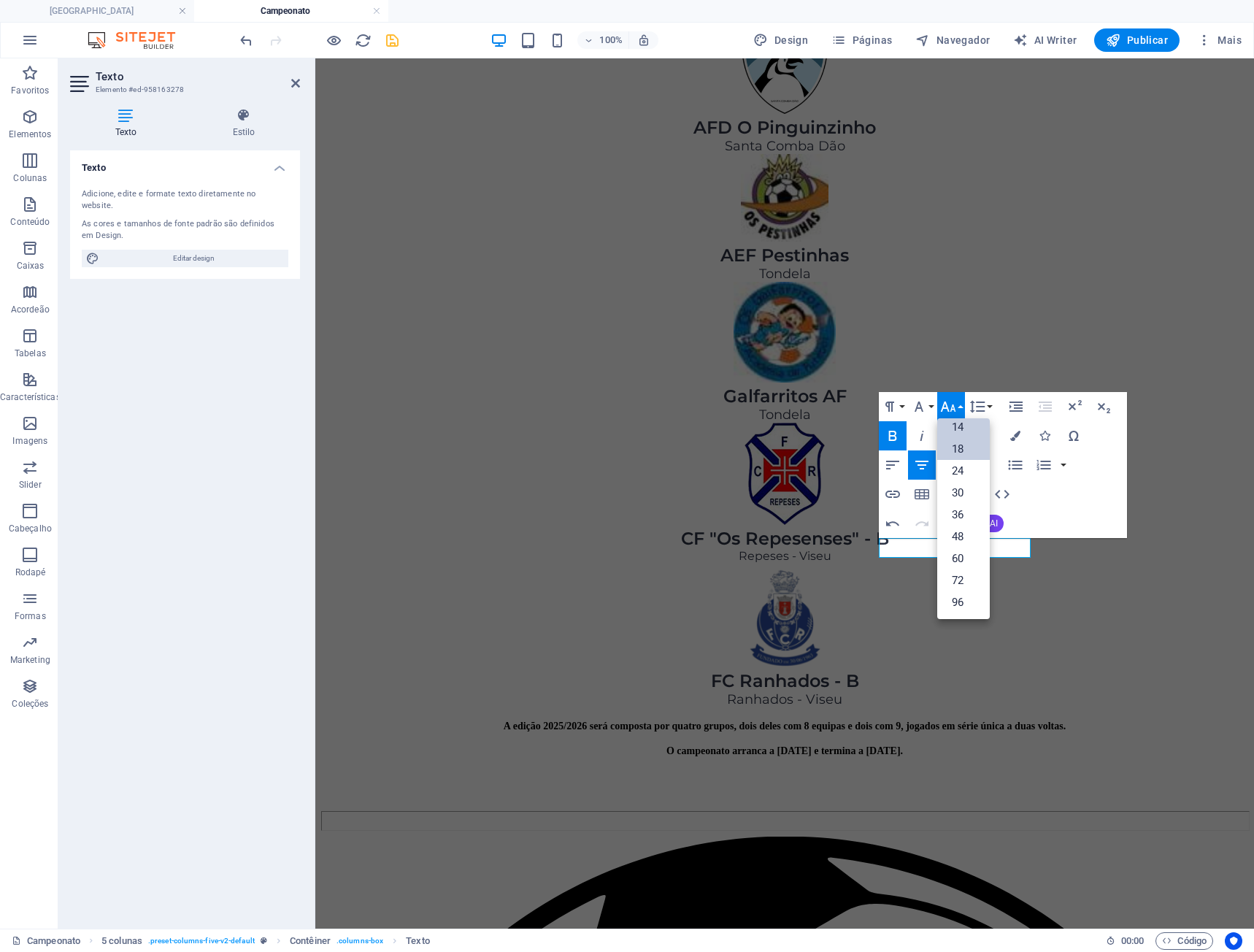
click at [971, 430] on link "14" at bounding box center [963, 427] width 53 height 22
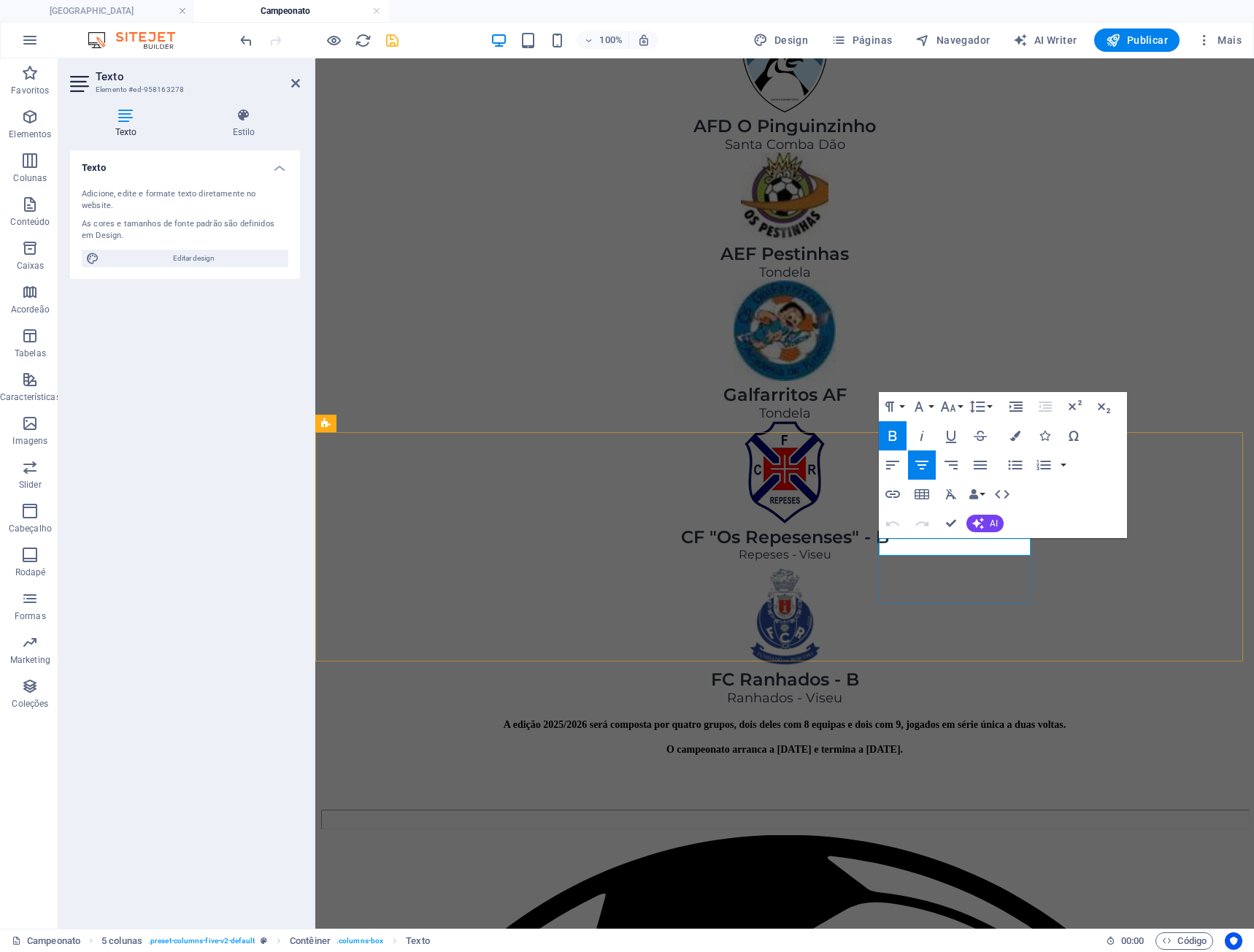
click at [925, 411] on icon "button" at bounding box center [919, 407] width 17 height 17
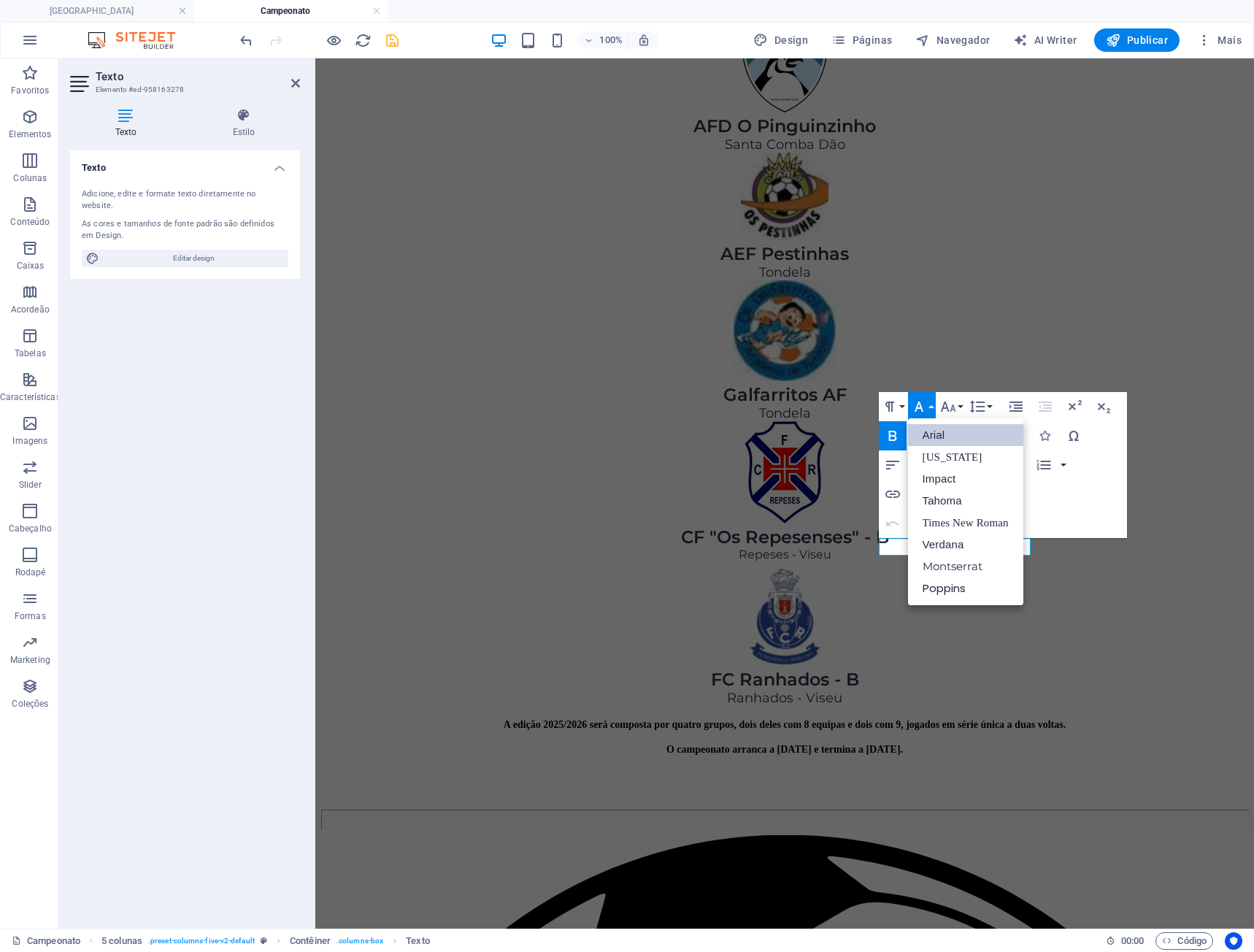
scroll to position [0, 0]
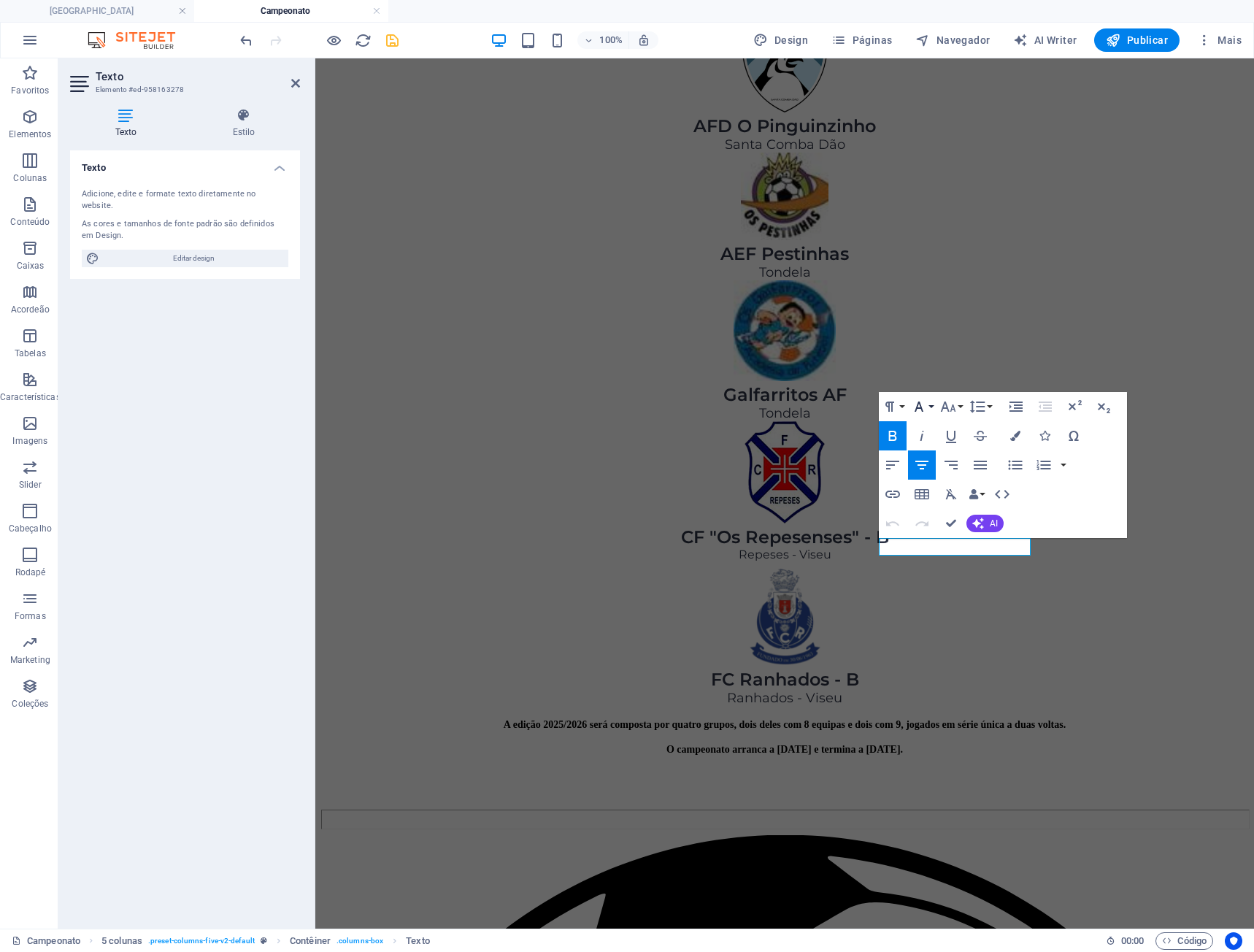
click at [929, 409] on button "Font Family" at bounding box center [921, 406] width 28 height 29
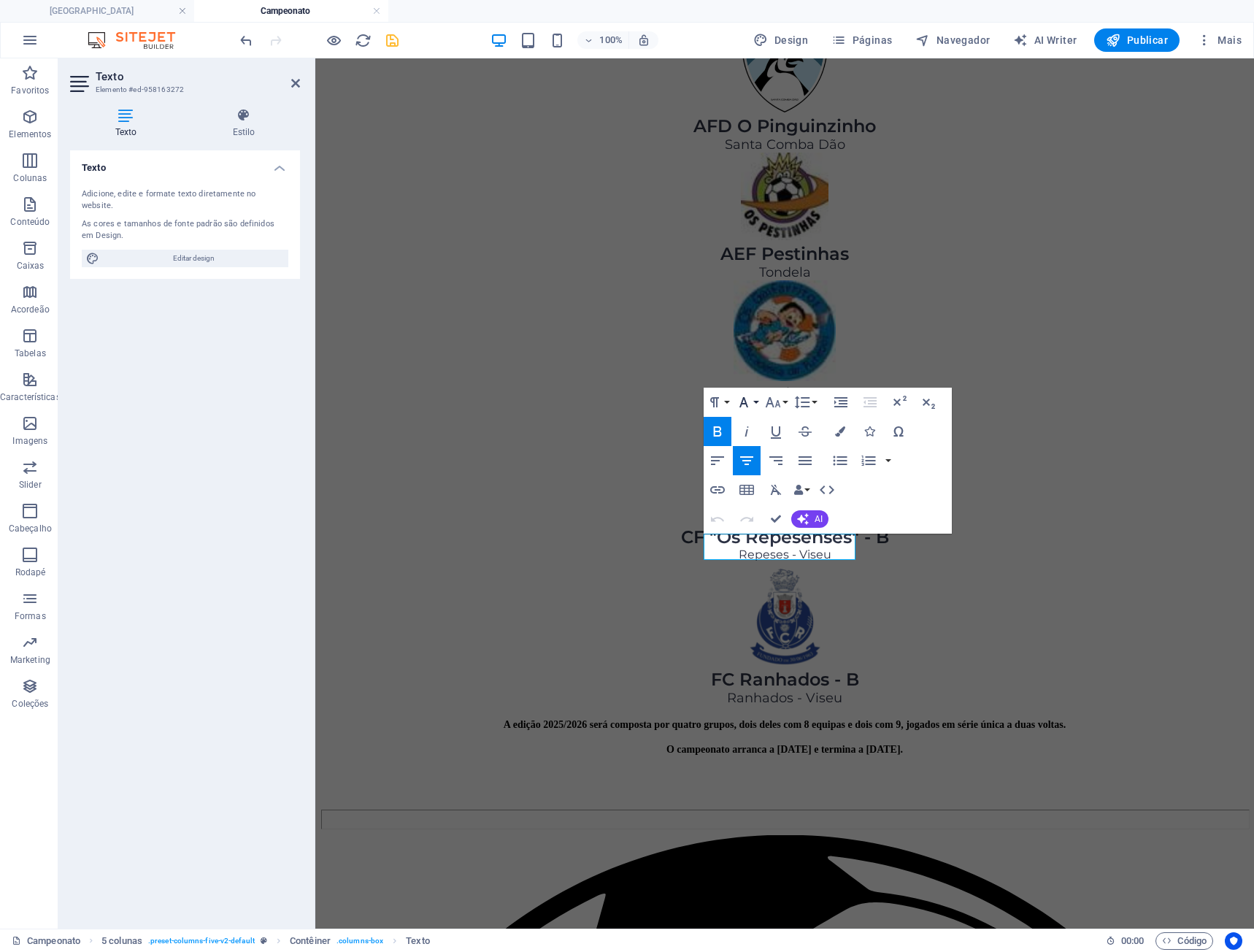
click at [757, 405] on button "Font Family" at bounding box center [746, 402] width 28 height 29
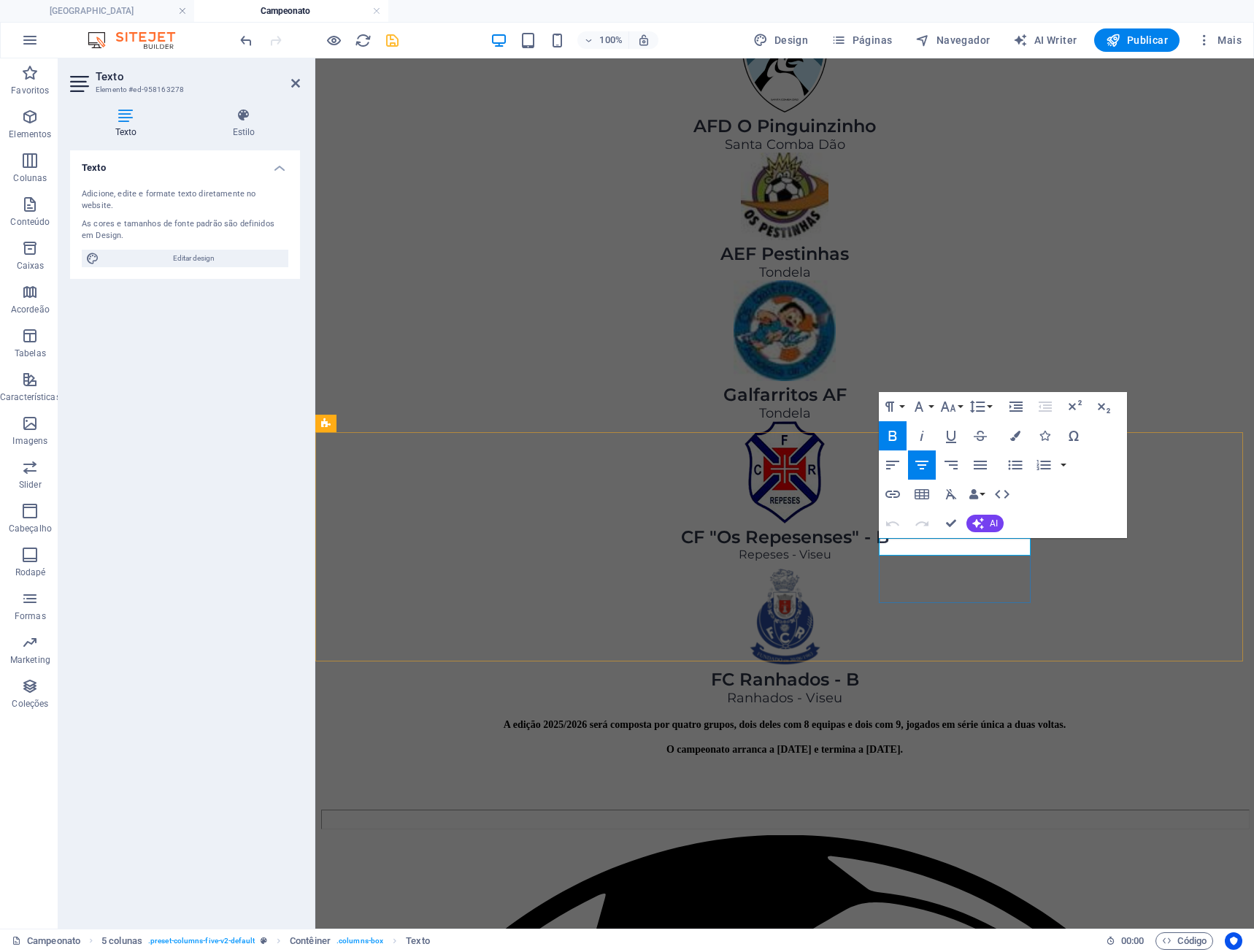
drag, startPoint x: 958, startPoint y: 542, endPoint x: 931, endPoint y: 539, distance: 27.2
click at [929, 409] on button "Font Family" at bounding box center [921, 406] width 28 height 29
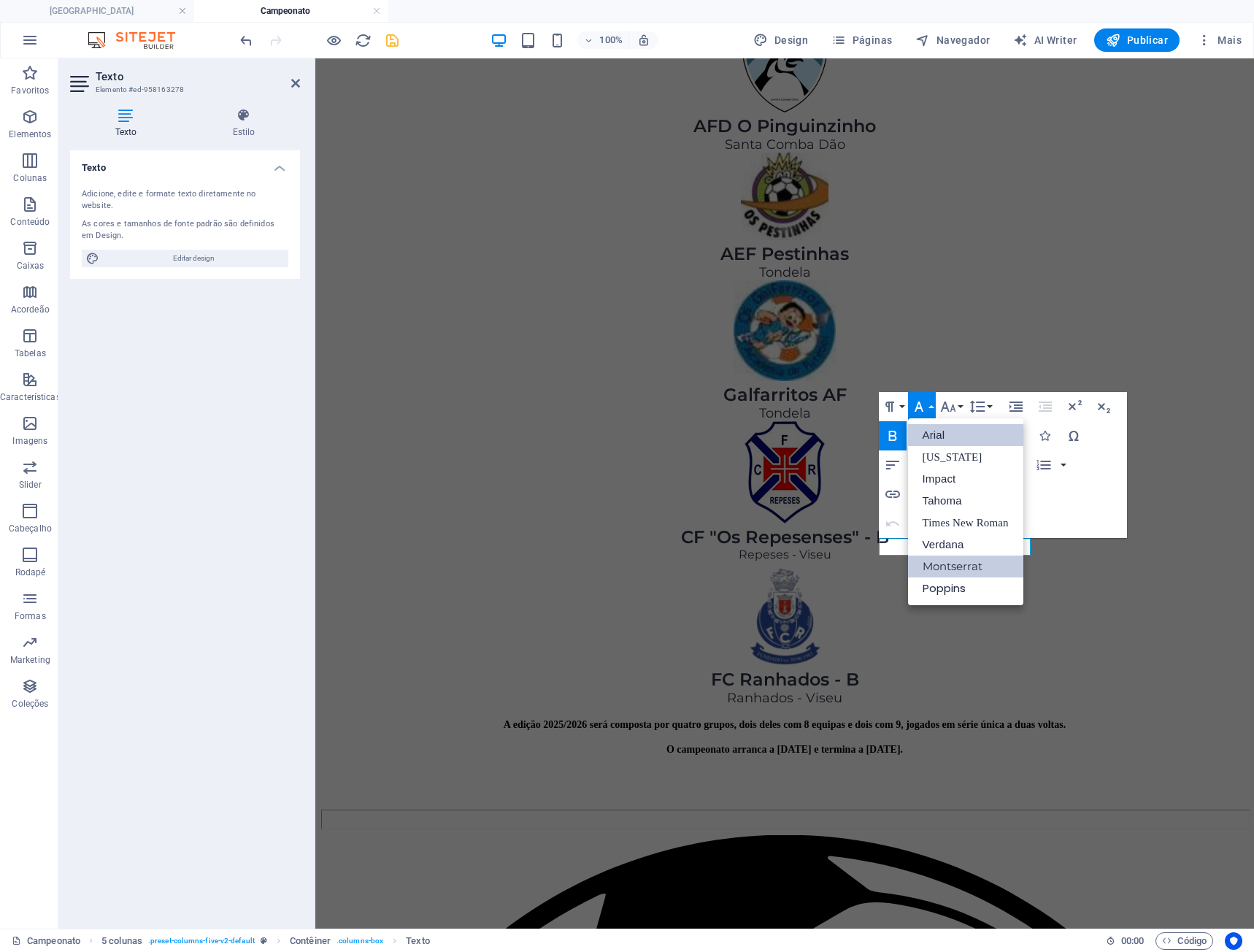
click at [943, 560] on link "Montserrat" at bounding box center [966, 567] width 115 height 22
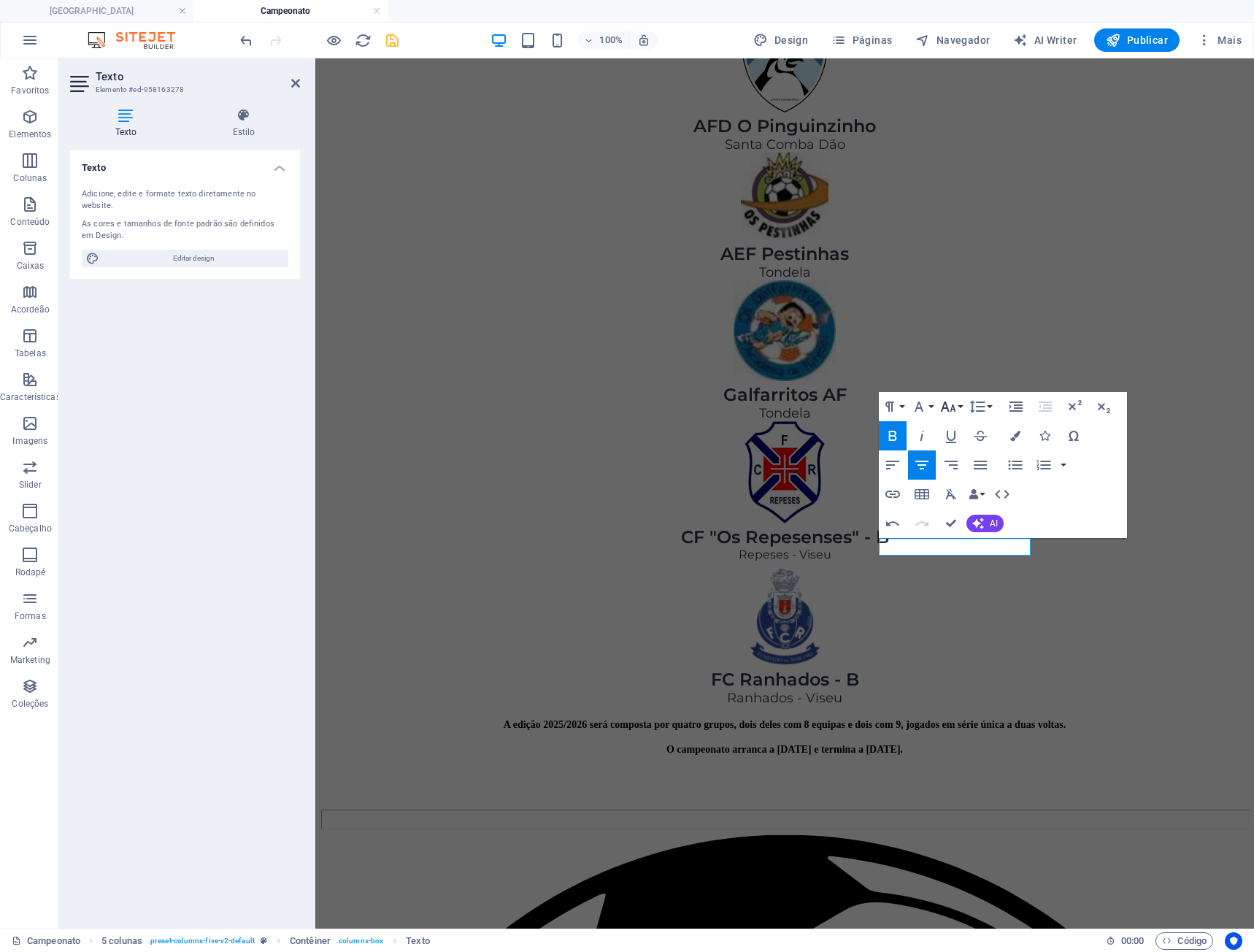
click at [947, 409] on icon "button" at bounding box center [947, 406] width 15 height 10
click at [947, 408] on icon "button" at bounding box center [947, 406] width 15 height 10
click at [931, 408] on button "Font Family" at bounding box center [921, 406] width 28 height 29
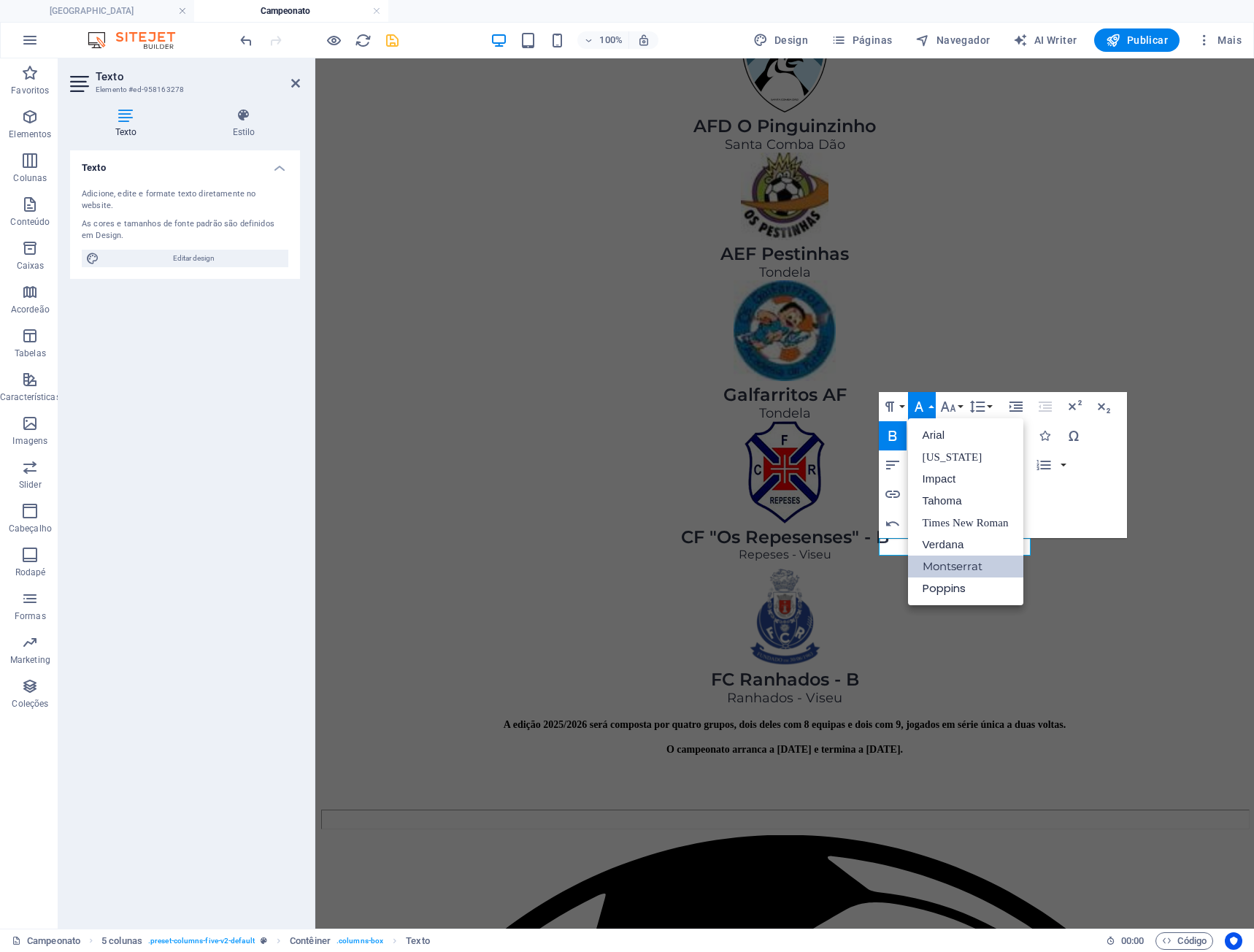
scroll to position [0, 0]
click at [931, 408] on button "Font Family" at bounding box center [921, 406] width 28 height 29
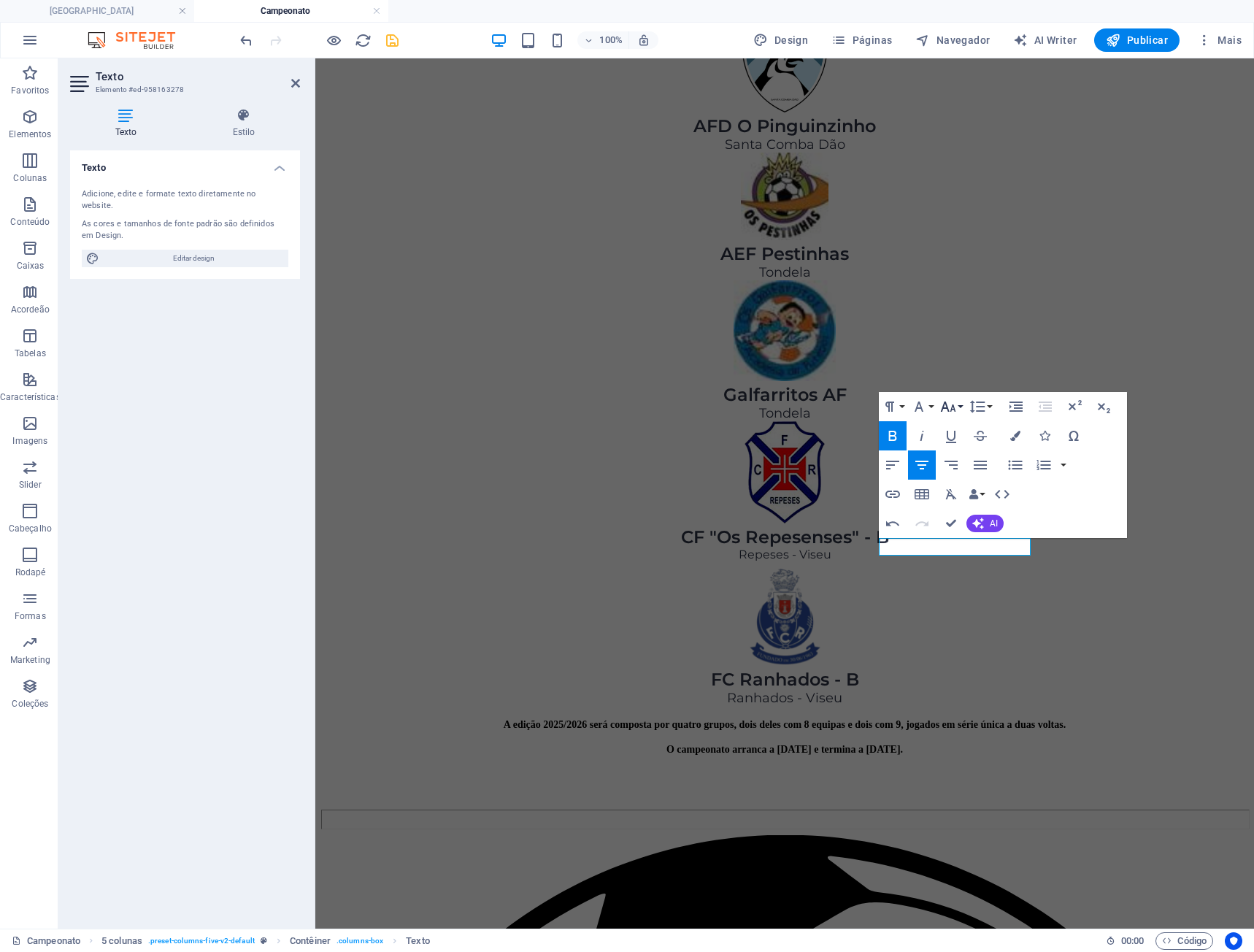
click at [951, 406] on icon "button" at bounding box center [948, 407] width 17 height 17
click at [962, 472] on link "24" at bounding box center [963, 471] width 53 height 22
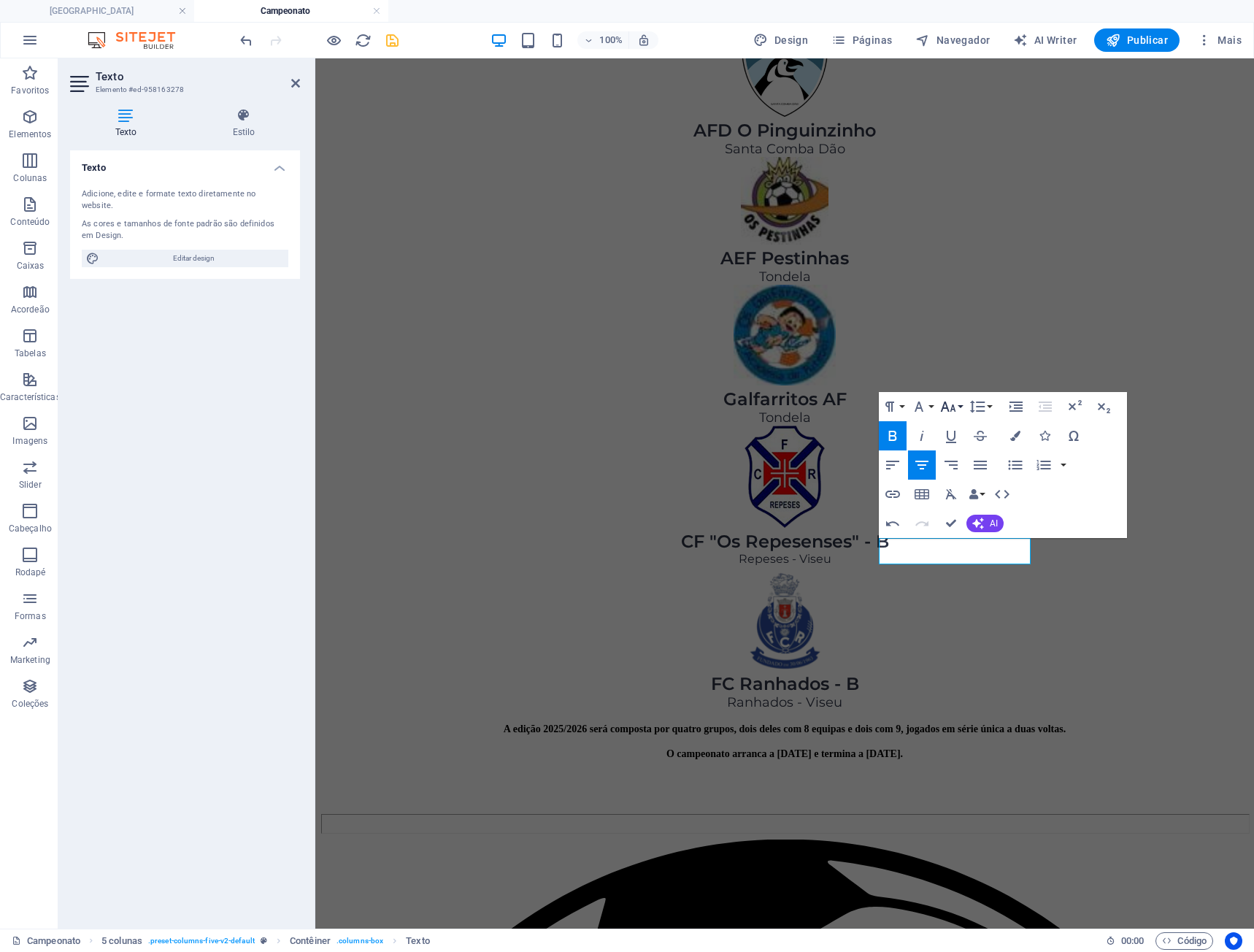
click at [947, 407] on icon "button" at bounding box center [947, 406] width 15 height 10
click at [963, 451] on link "18" at bounding box center [963, 449] width 53 height 22
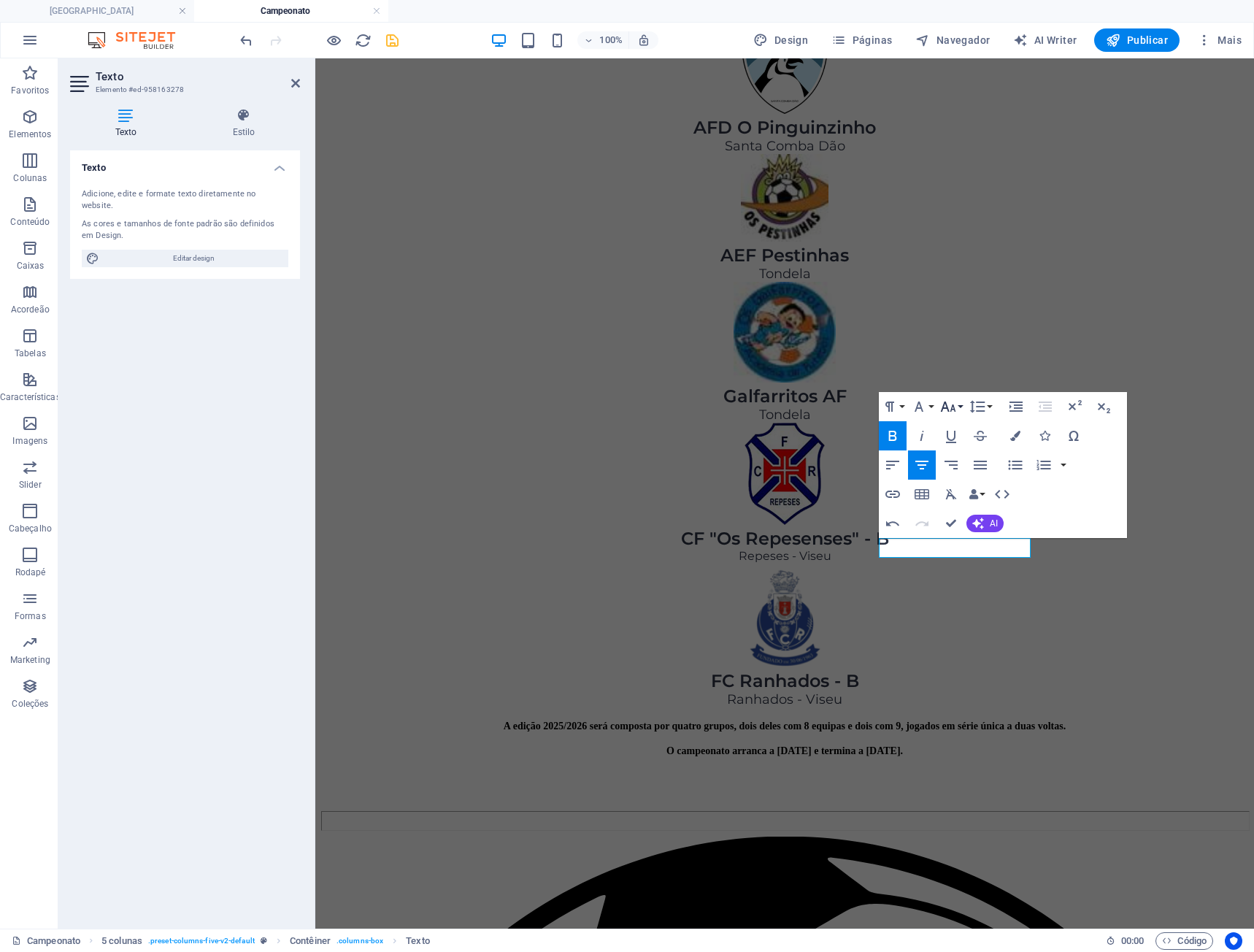
click at [952, 409] on icon "button" at bounding box center [947, 406] width 15 height 10
click at [958, 428] on link "14" at bounding box center [963, 427] width 53 height 22
click at [958, 413] on button "Font Size" at bounding box center [951, 406] width 28 height 29
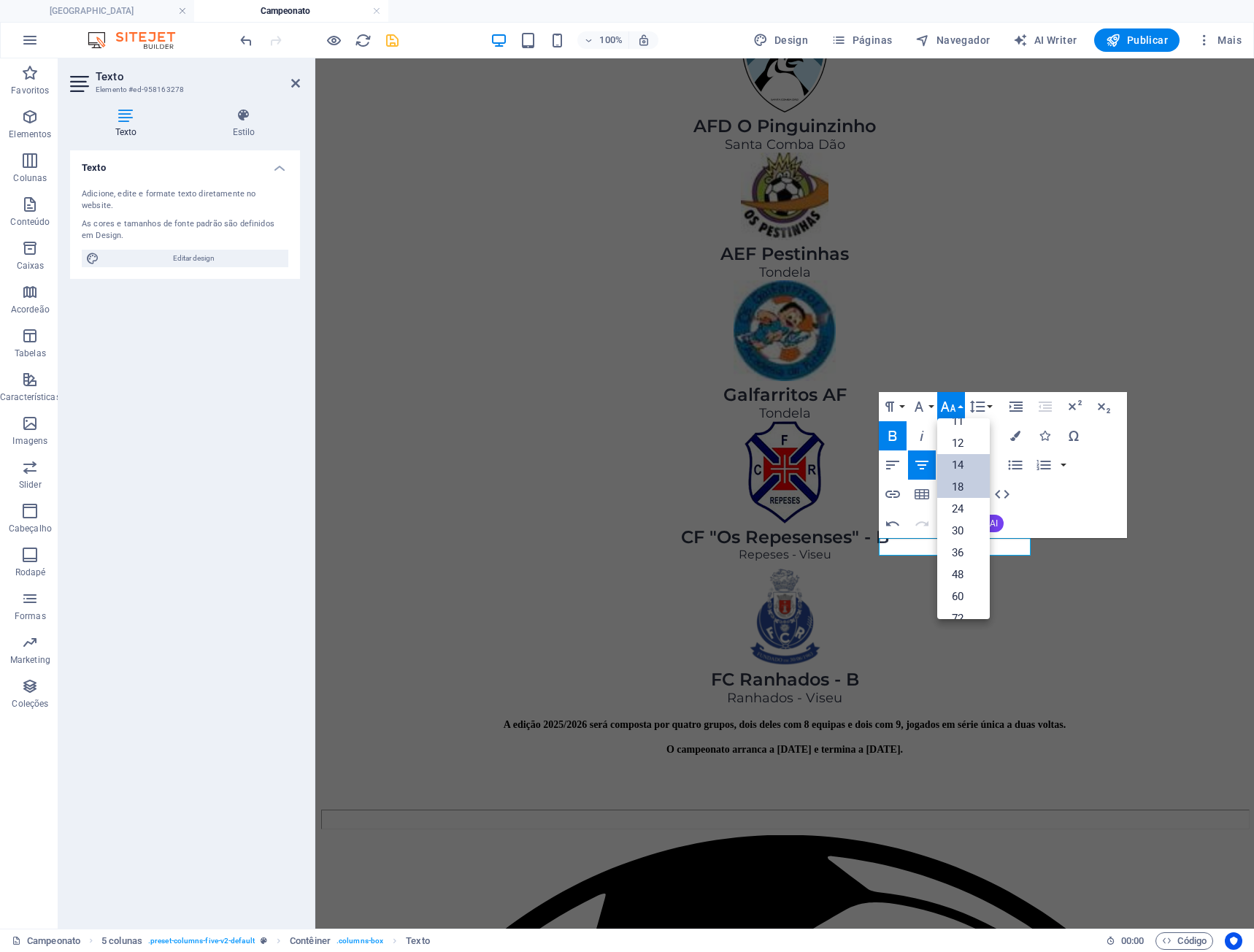
scroll to position [44, 0]
click at [965, 470] on link "12" at bounding box center [963, 478] width 53 height 22
click at [955, 411] on icon "button" at bounding box center [948, 407] width 17 height 17
click at [968, 443] on link "14" at bounding box center [963, 441] width 53 height 22
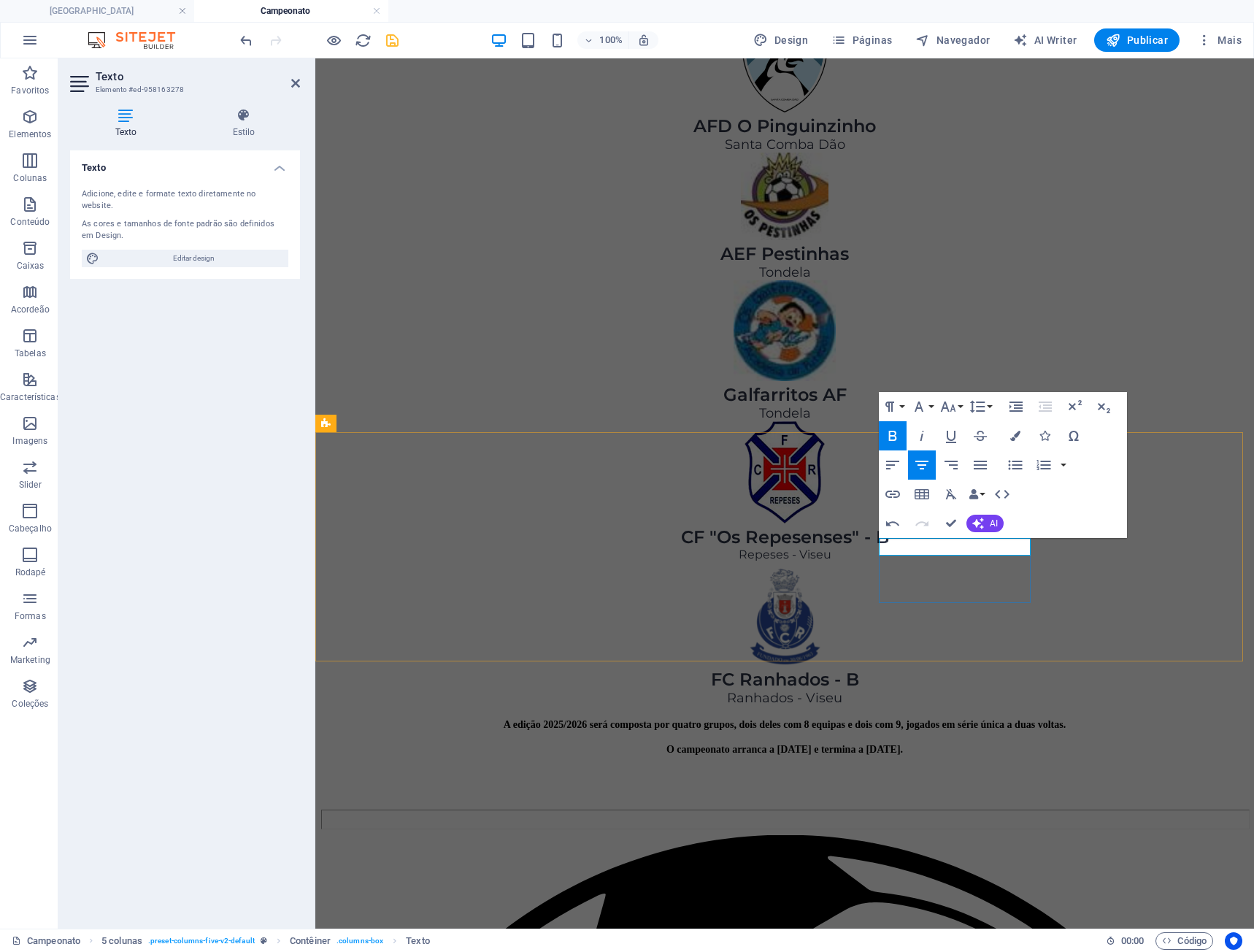
copy span "6"
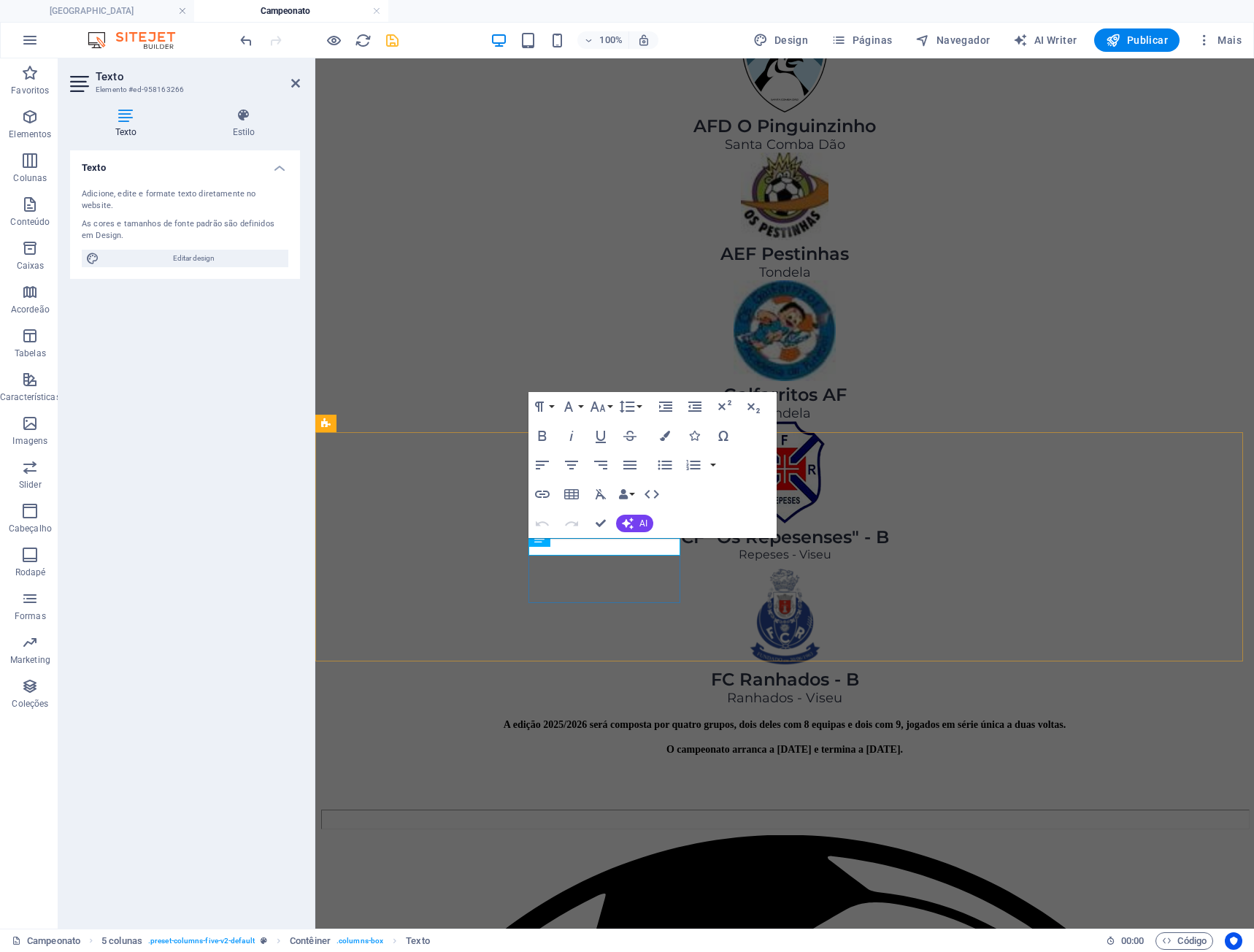
drag, startPoint x: 611, startPoint y: 541, endPoint x: 594, endPoint y: 541, distance: 17.0
click at [551, 440] on button "Bold" at bounding box center [542, 435] width 28 height 29
click at [550, 438] on icon "button" at bounding box center [542, 436] width 17 height 17
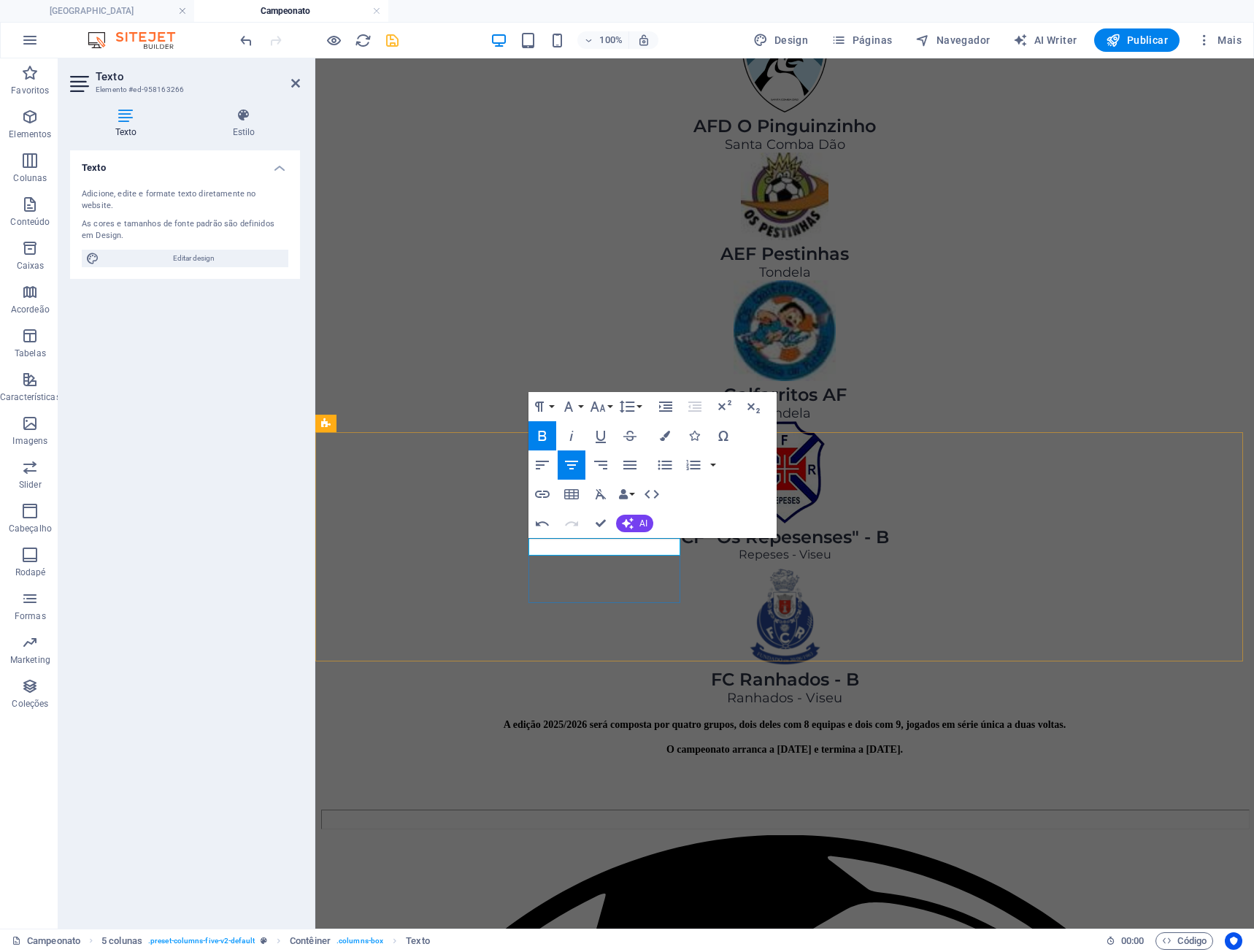
drag, startPoint x: 611, startPoint y: 544, endPoint x: 582, endPoint y: 545, distance: 29.0
click at [544, 434] on icon "button" at bounding box center [542, 435] width 8 height 10
click at [605, 413] on icon "button" at bounding box center [597, 407] width 17 height 17
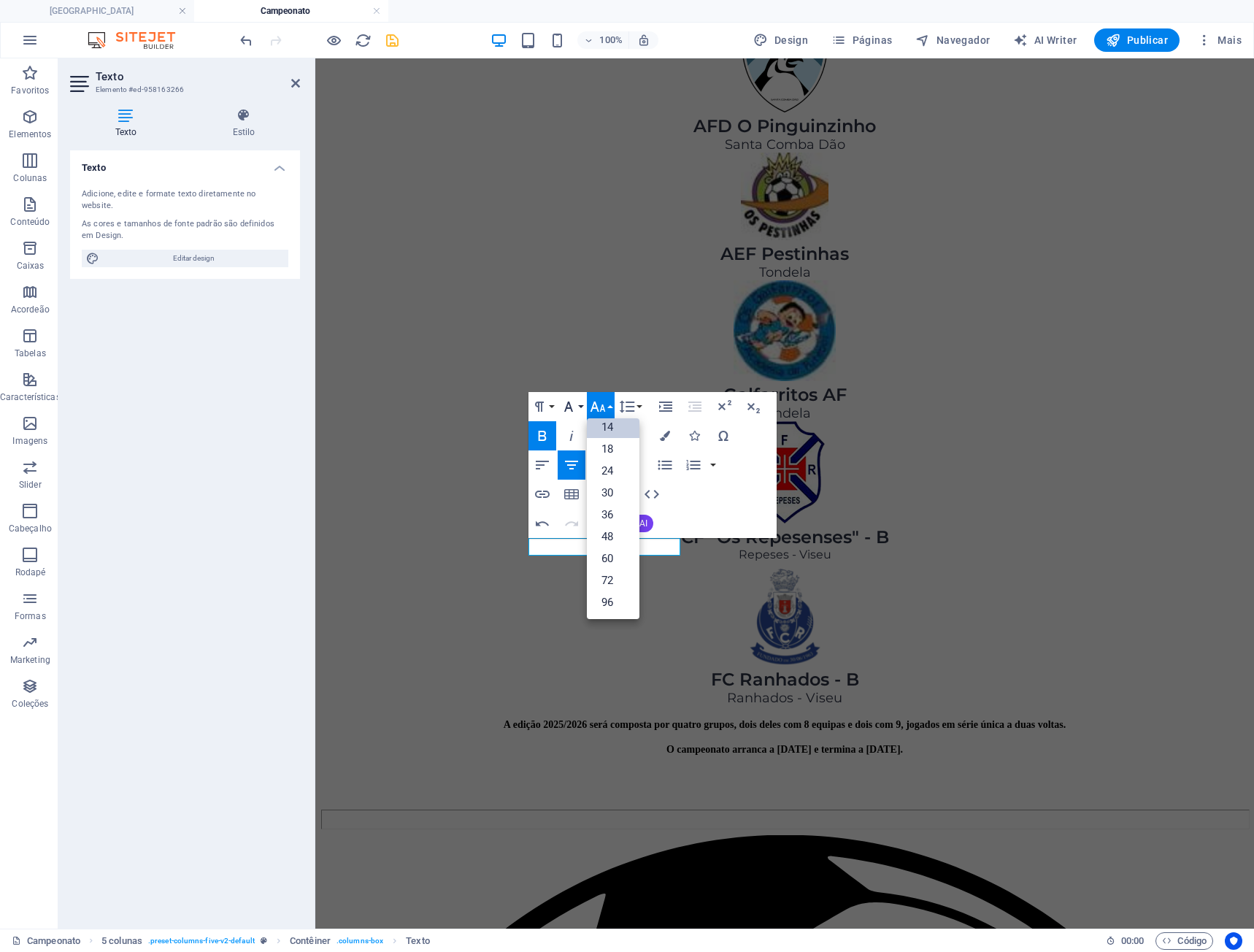
click at [577, 411] on icon "button" at bounding box center [568, 407] width 17 height 17
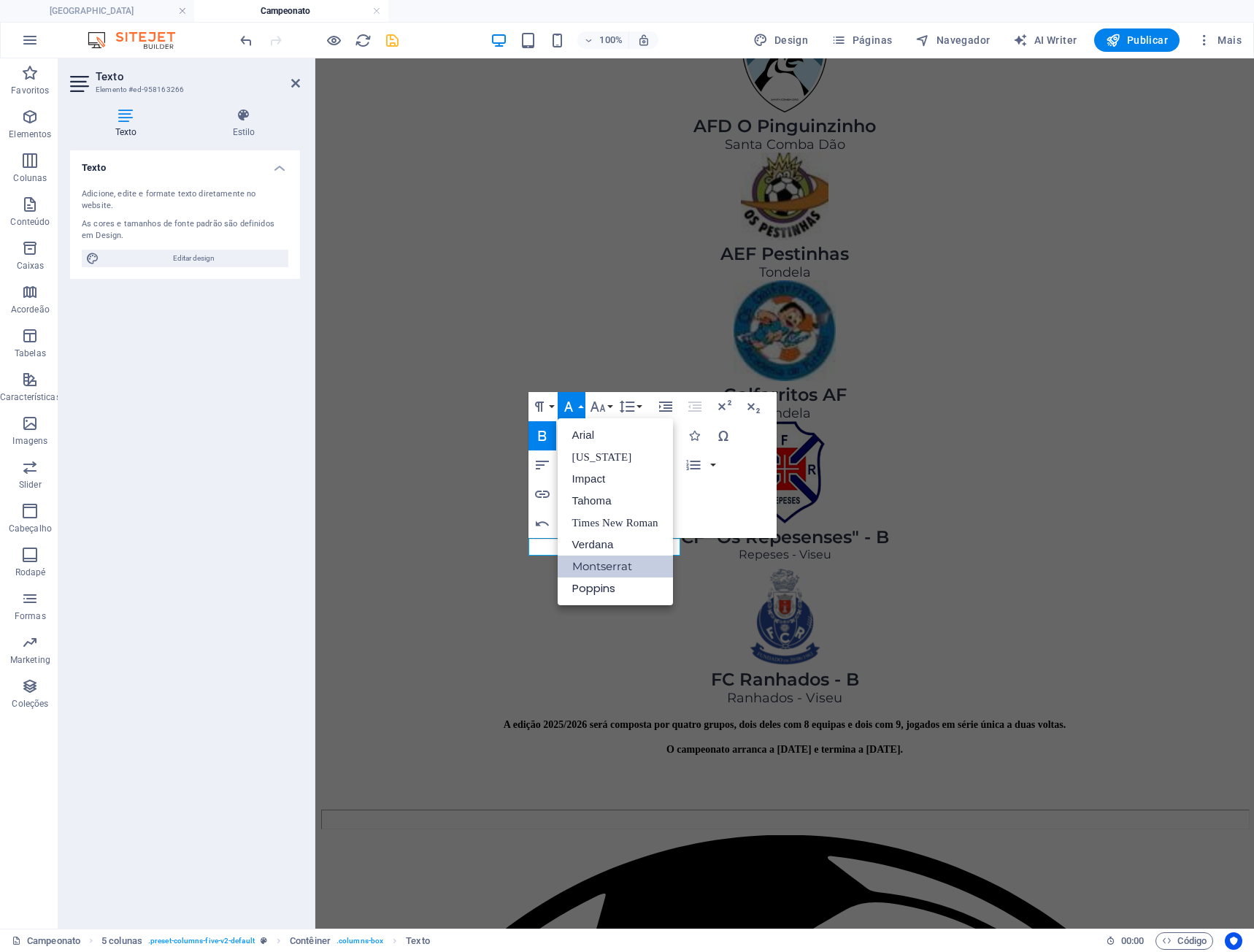
scroll to position [0, 0]
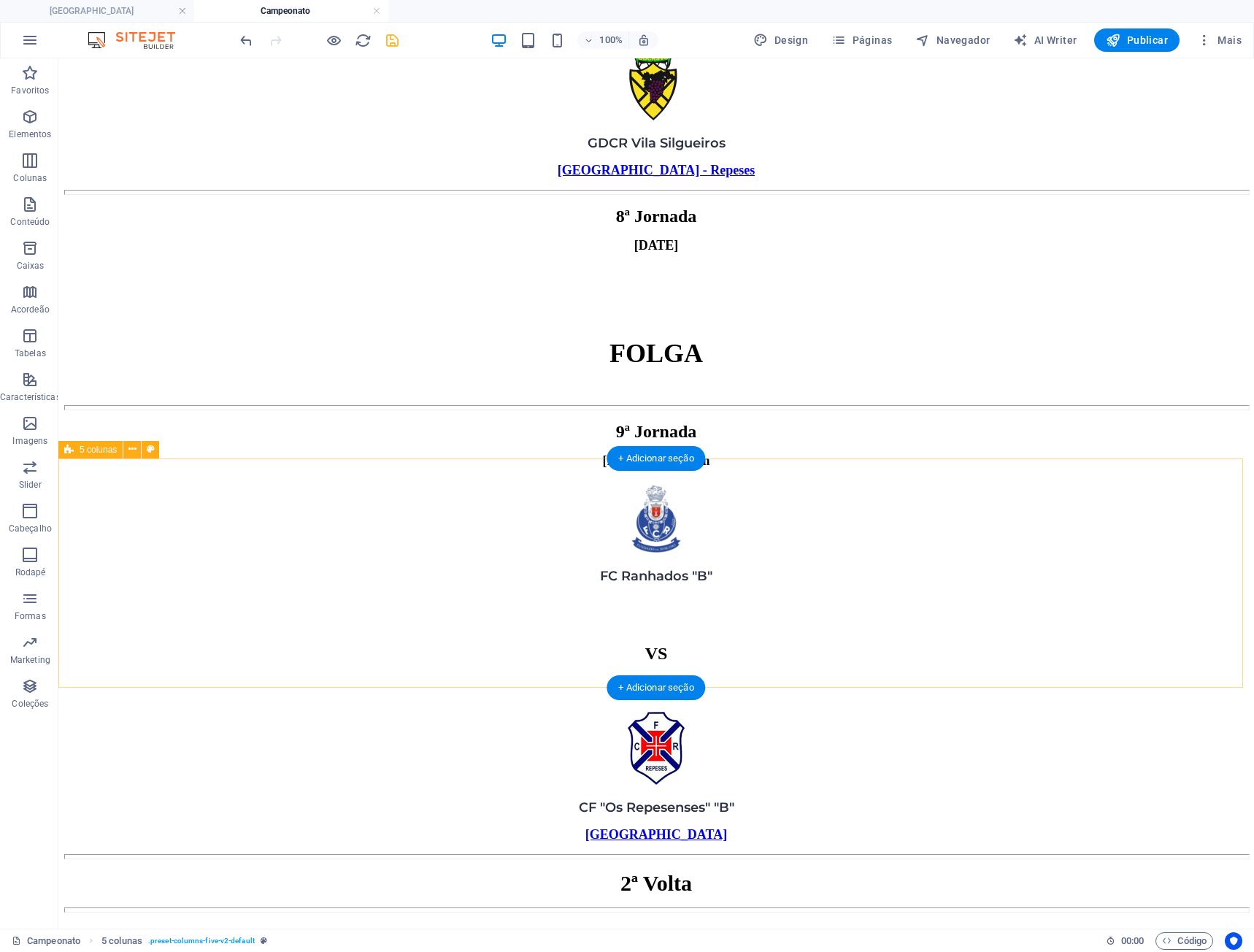
scroll to position [6903, 0]
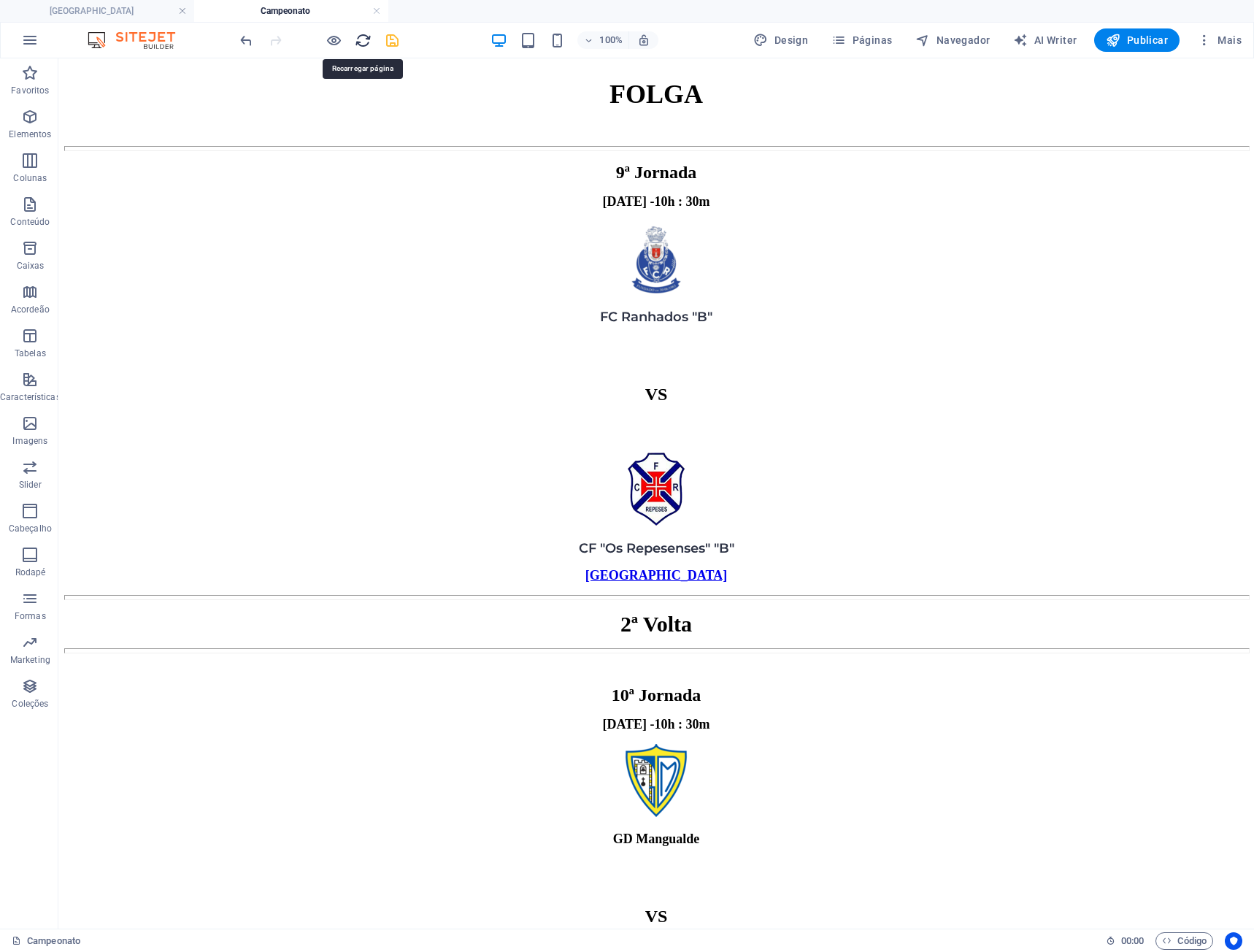
click at [360, 40] on icon "reload" at bounding box center [363, 40] width 17 height 17
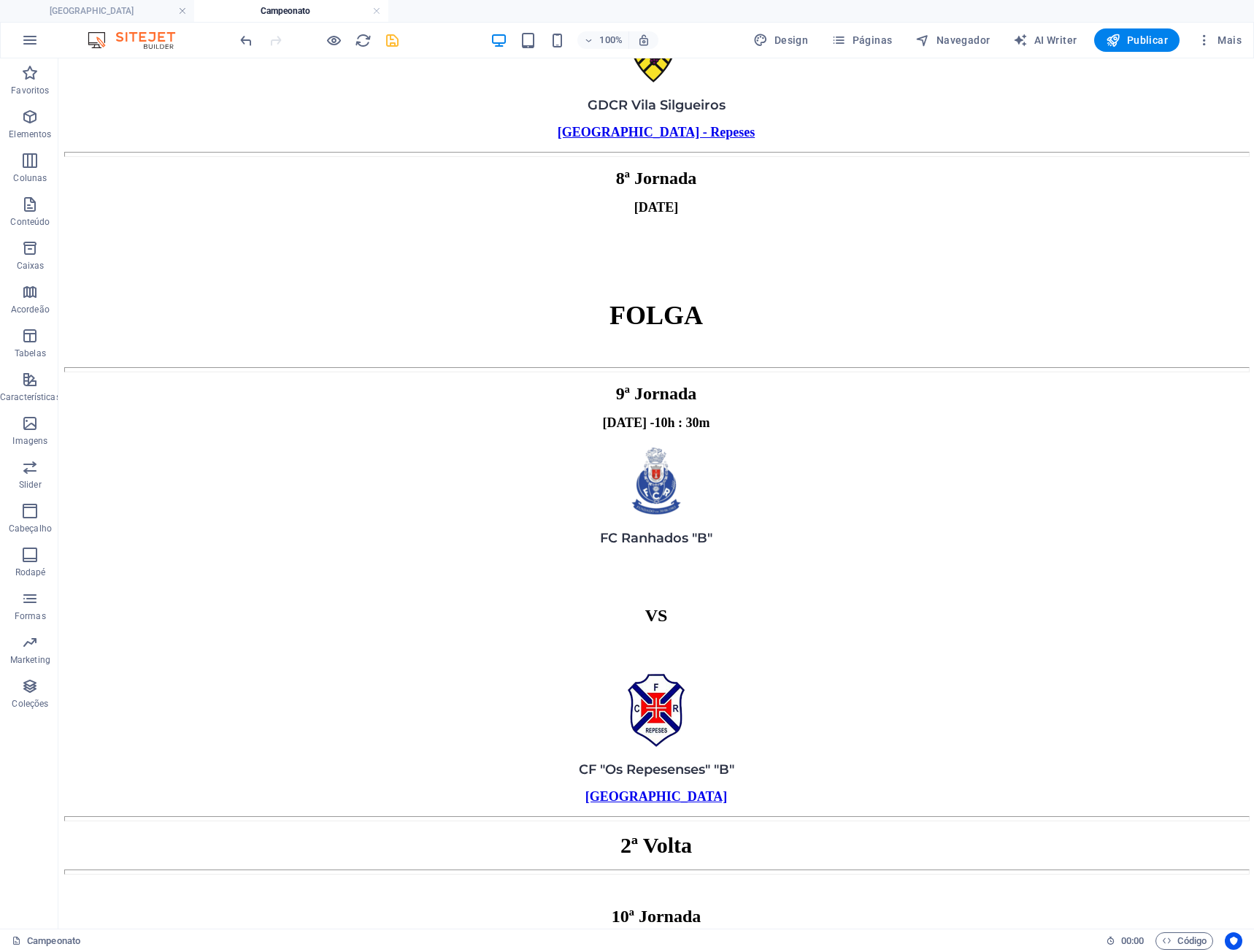
scroll to position [6611, 0]
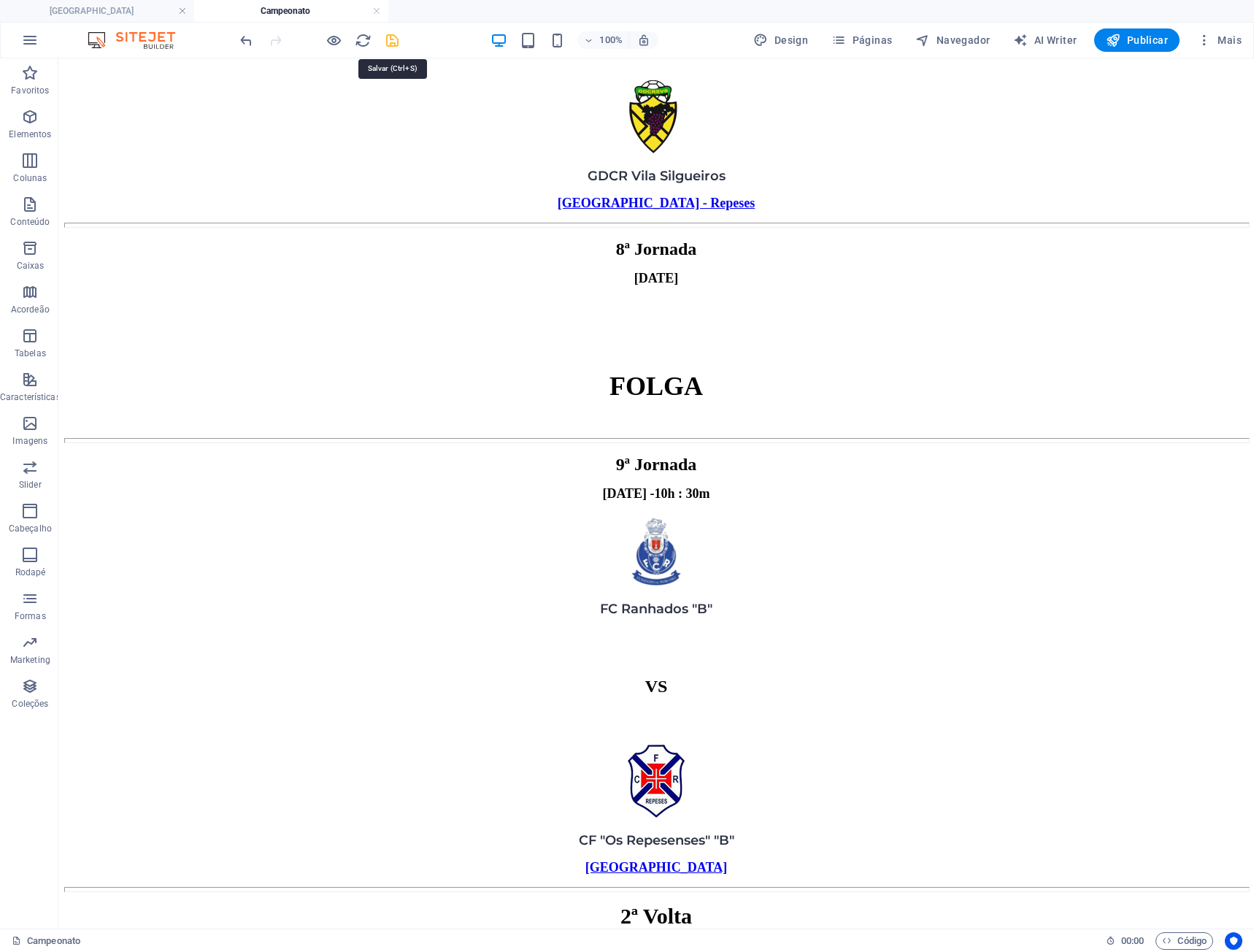
click at [394, 39] on icon "save" at bounding box center [392, 40] width 17 height 17
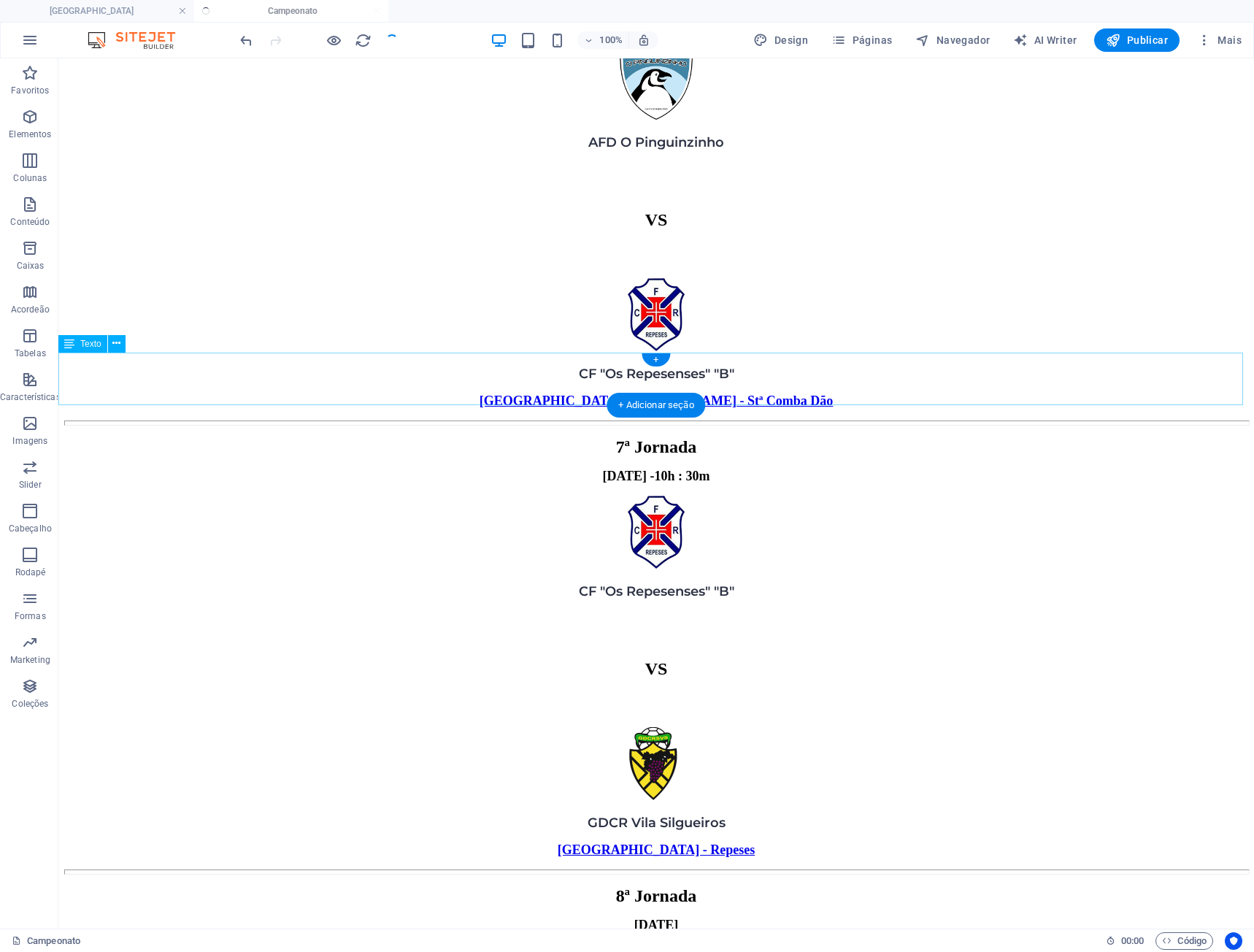
scroll to position [5808, 0]
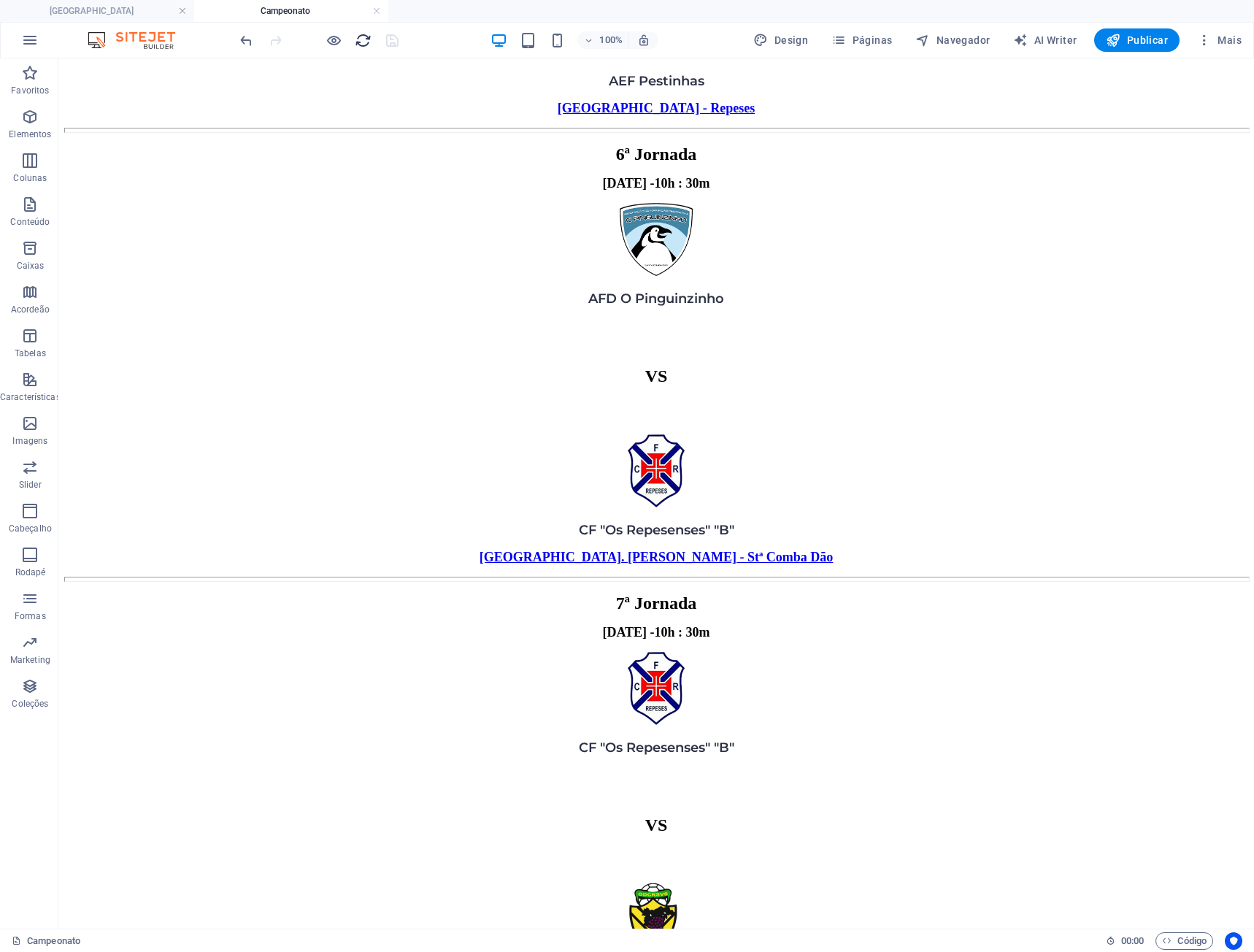
click at [365, 44] on icon "reload" at bounding box center [363, 40] width 17 height 17
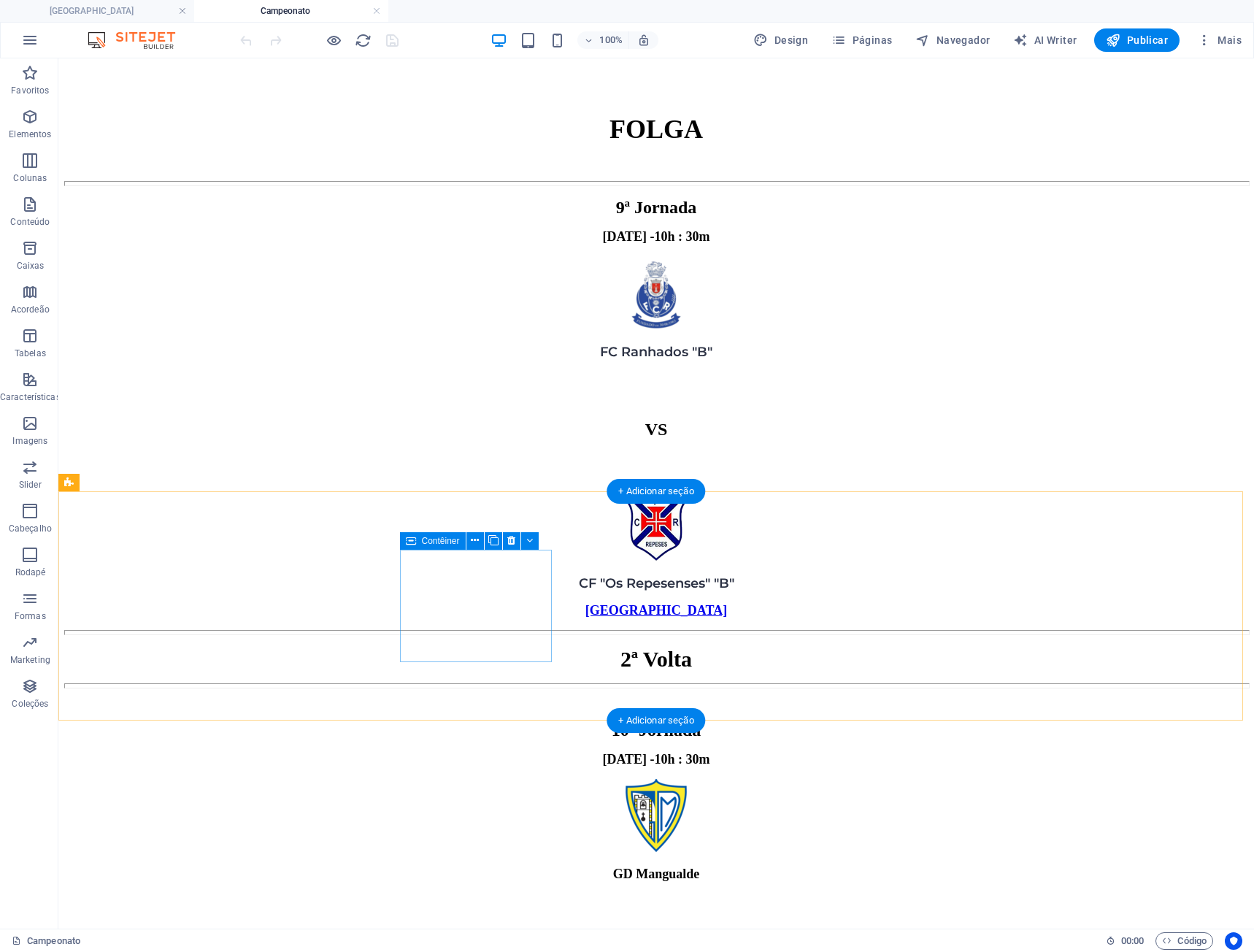
scroll to position [6903, 0]
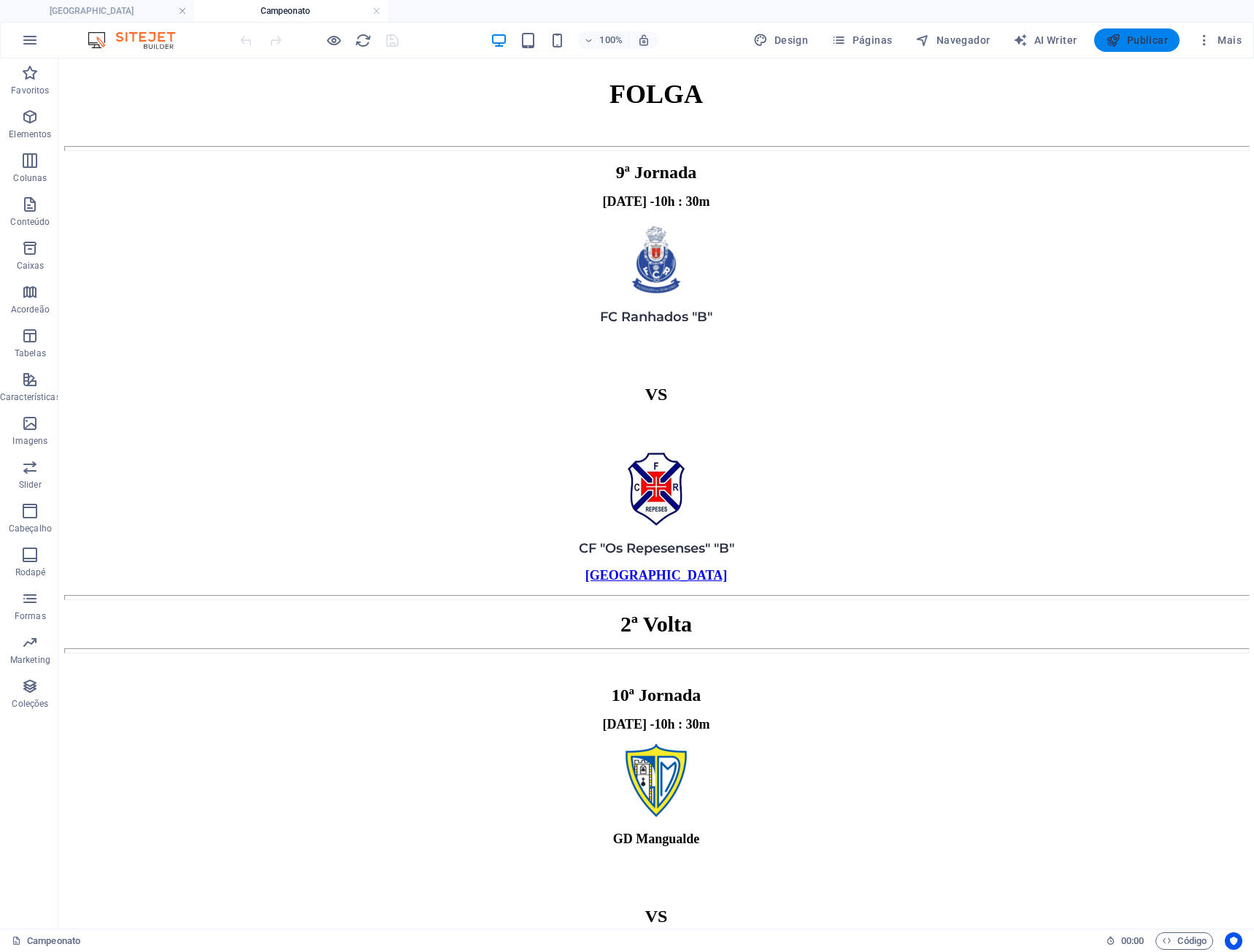
click at [1130, 40] on span "Publicar" at bounding box center [1137, 40] width 62 height 15
